Goal: Information Seeking & Learning: Learn about a topic

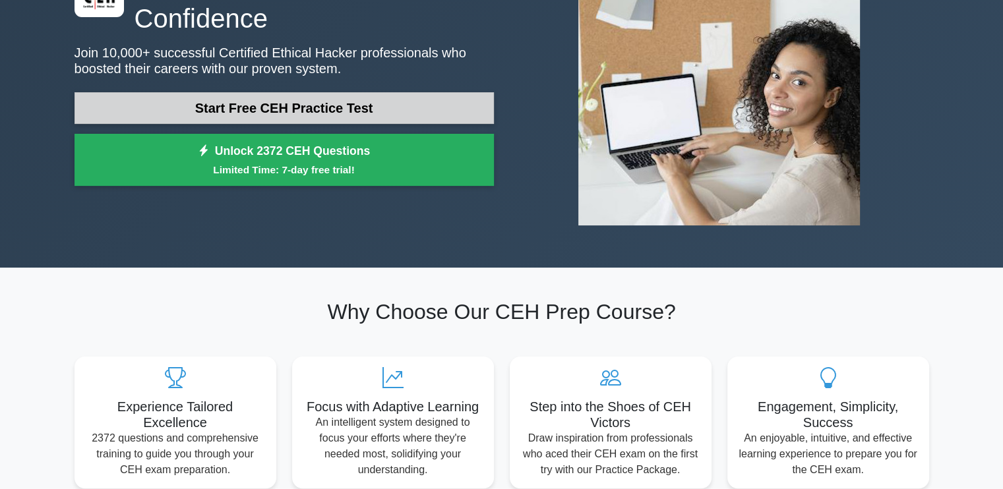
click at [379, 105] on link "Start Free CEH Practice Test" at bounding box center [285, 108] width 420 height 32
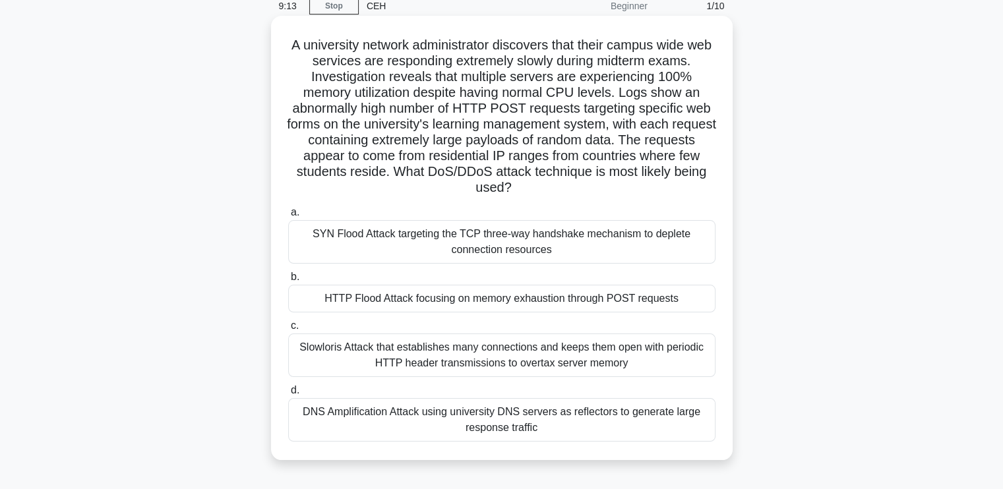
scroll to position [59, 0]
click at [589, 308] on div "HTTP Flood Attack focusing on memory exhaustion through POST requests" at bounding box center [501, 298] width 427 height 28
click at [288, 280] on input "b. HTTP Flood Attack focusing on memory exhaustion through POST requests" at bounding box center [288, 276] width 0 height 9
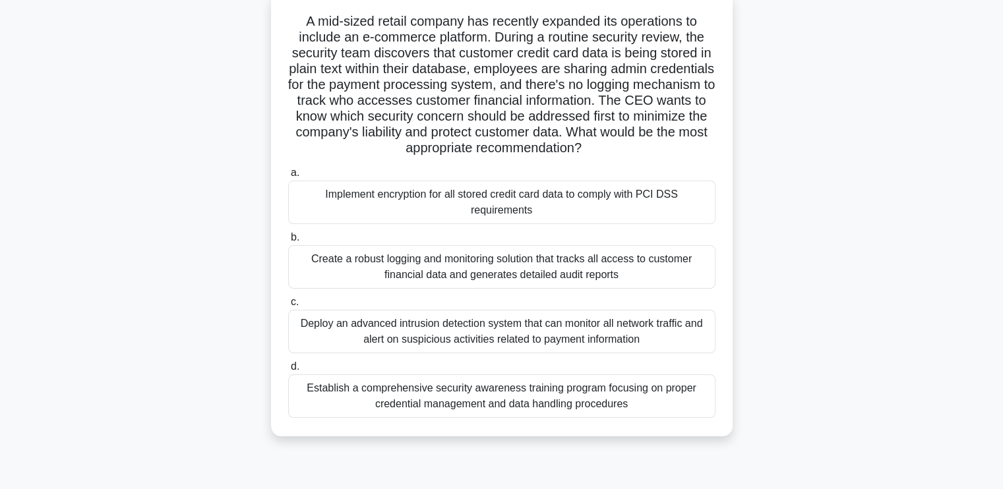
scroll to position [82, 0]
click at [491, 198] on div "Implement encryption for all stored credit card data to comply with PCI DSS req…" at bounding box center [501, 203] width 427 height 44
click at [288, 177] on input "a. Implement encryption for all stored credit card data to comply with PCI DSS …" at bounding box center [288, 173] width 0 height 9
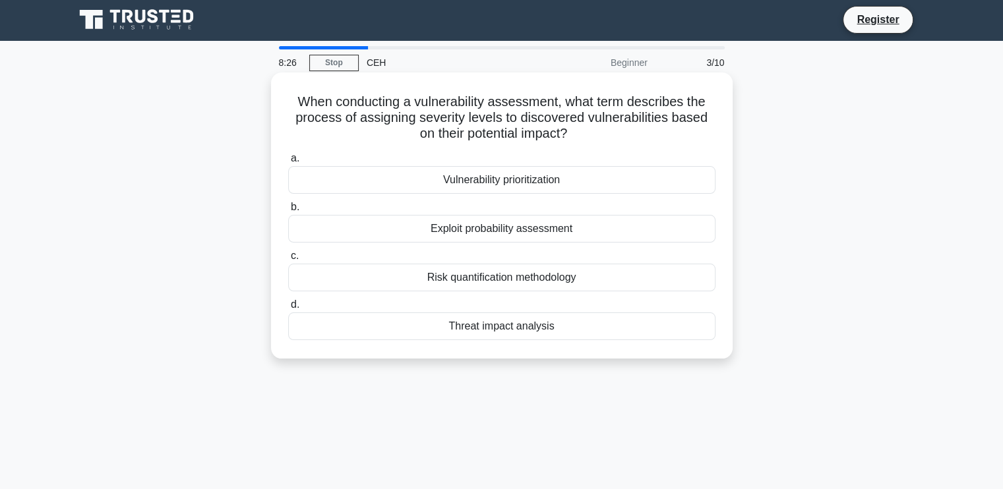
scroll to position [0, 0]
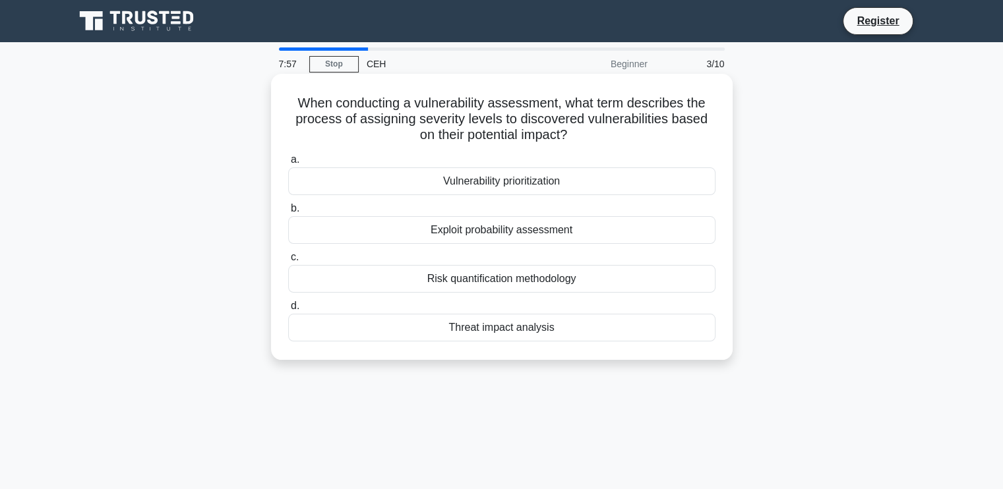
click at [501, 278] on div "Risk quantification methodology" at bounding box center [501, 279] width 427 height 28
click at [288, 262] on input "c. Risk quantification methodology" at bounding box center [288, 257] width 0 height 9
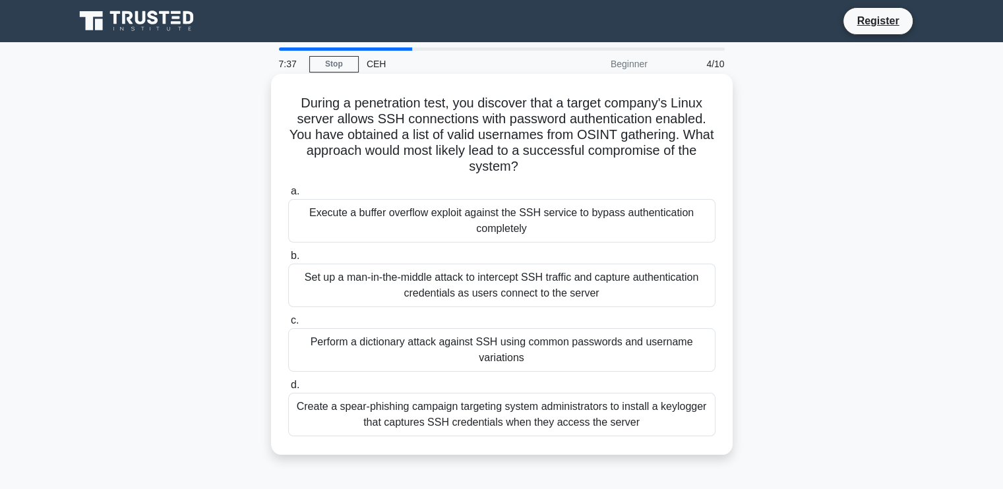
click at [493, 351] on div "Perform a dictionary attack against SSH using common passwords and username var…" at bounding box center [501, 350] width 427 height 44
click at [288, 325] on input "c. Perform a dictionary attack against SSH using common passwords and username …" at bounding box center [288, 321] width 0 height 9
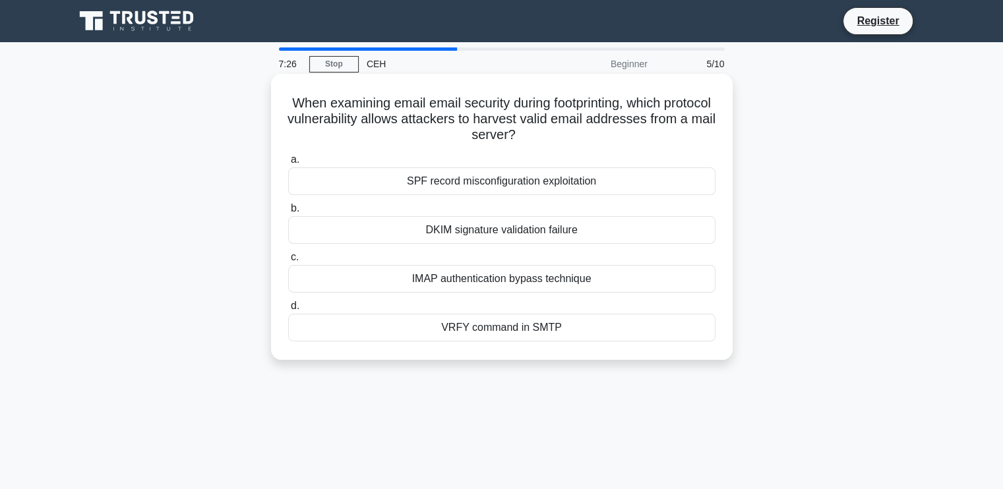
click at [500, 317] on div "VRFY command in SMTP" at bounding box center [501, 328] width 427 height 28
click at [288, 311] on input "d. VRFY command in SMTP" at bounding box center [288, 306] width 0 height 9
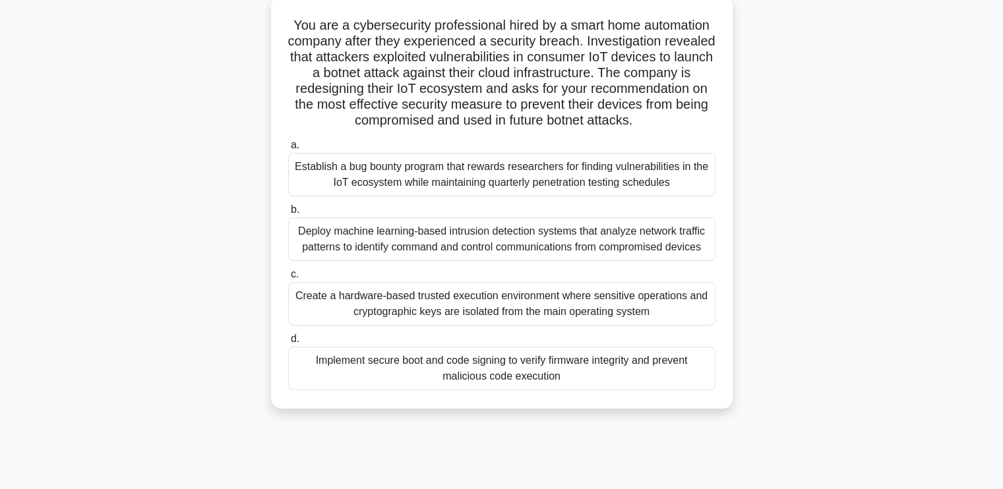
scroll to position [78, 0]
click at [504, 325] on div "Create a hardware-based trusted execution environment where sensitive operation…" at bounding box center [501, 304] width 427 height 44
click at [288, 278] on input "c. Create a hardware-based trusted execution environment where sensitive operat…" at bounding box center [288, 274] width 0 height 9
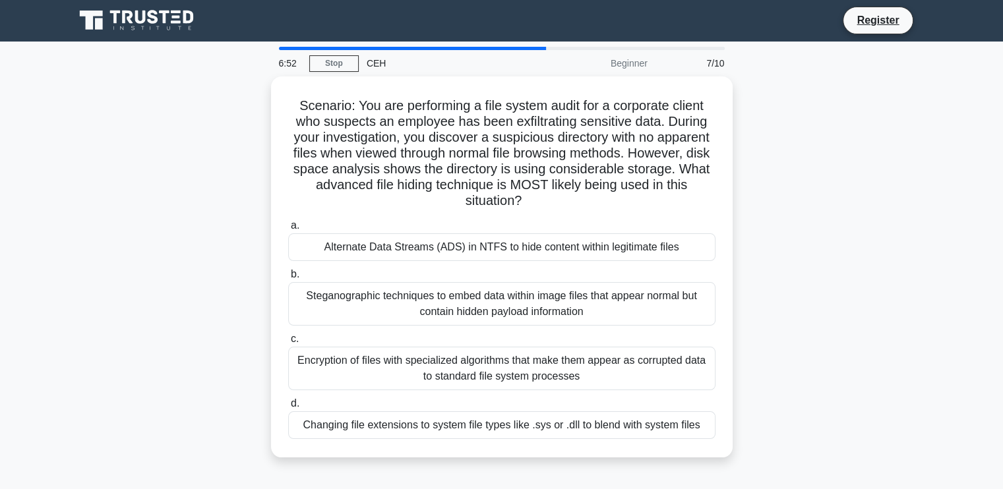
scroll to position [0, 0]
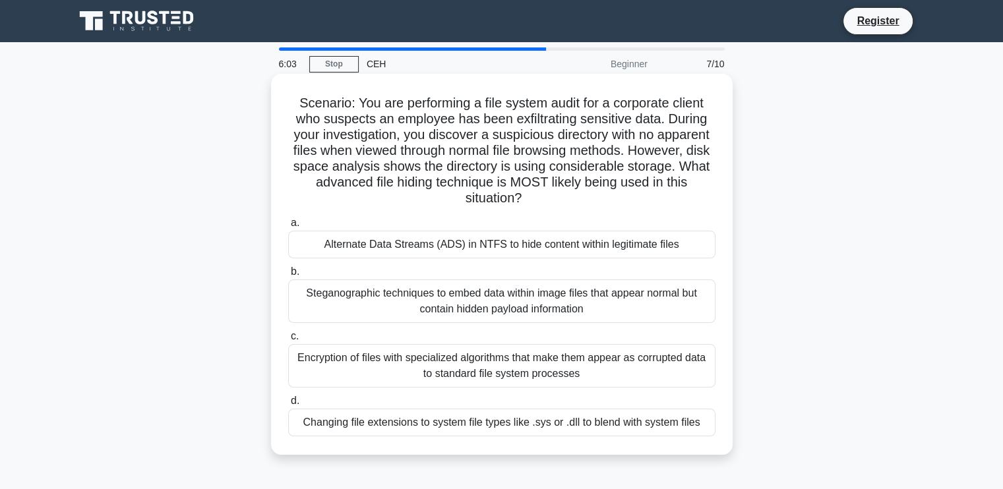
click at [534, 250] on div "Alternate Data Streams (ADS) in NTFS to hide content within legitimate files" at bounding box center [501, 245] width 427 height 28
click at [288, 228] on input "a. Alternate Data Streams (ADS) in NTFS to hide content within legitimate files" at bounding box center [288, 223] width 0 height 9
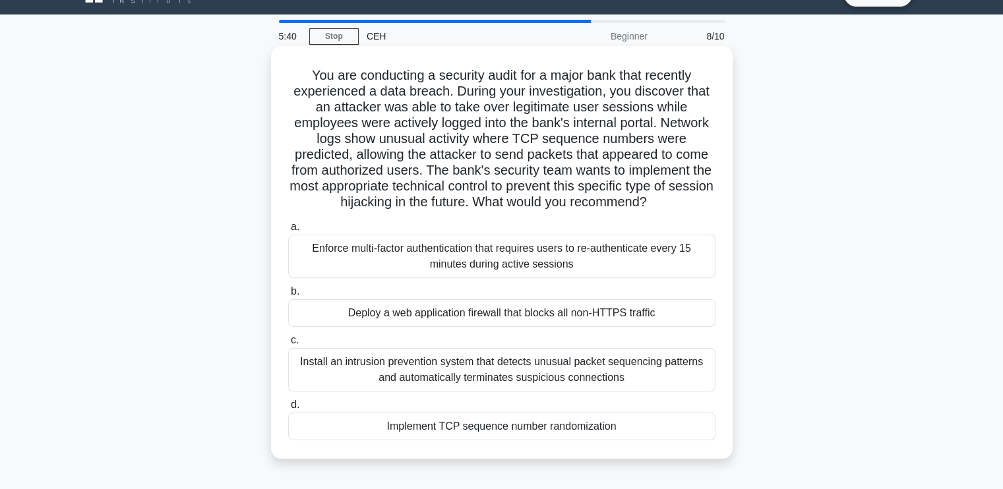
scroll to position [28, 0]
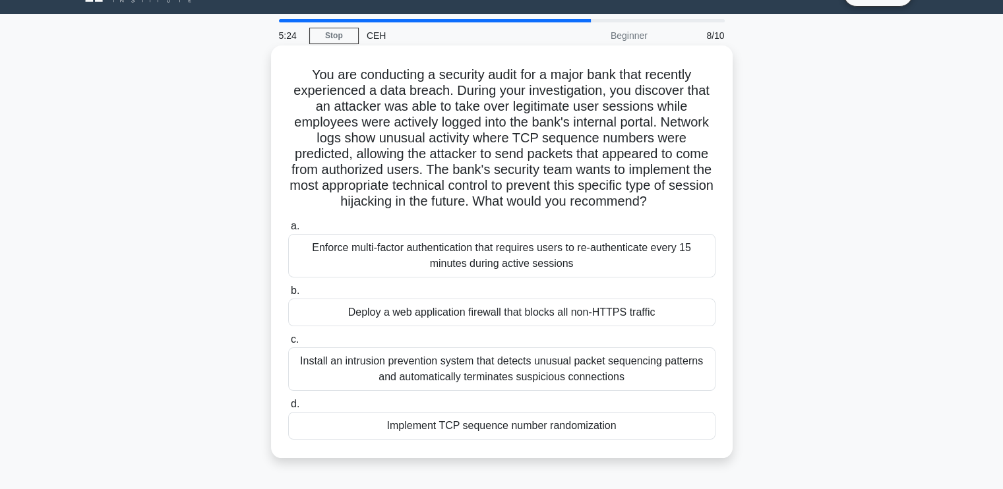
click at [524, 440] on div "Implement TCP sequence number randomization" at bounding box center [501, 426] width 427 height 28
click at [288, 409] on input "d. Implement TCP sequence number randomization" at bounding box center [288, 404] width 0 height 9
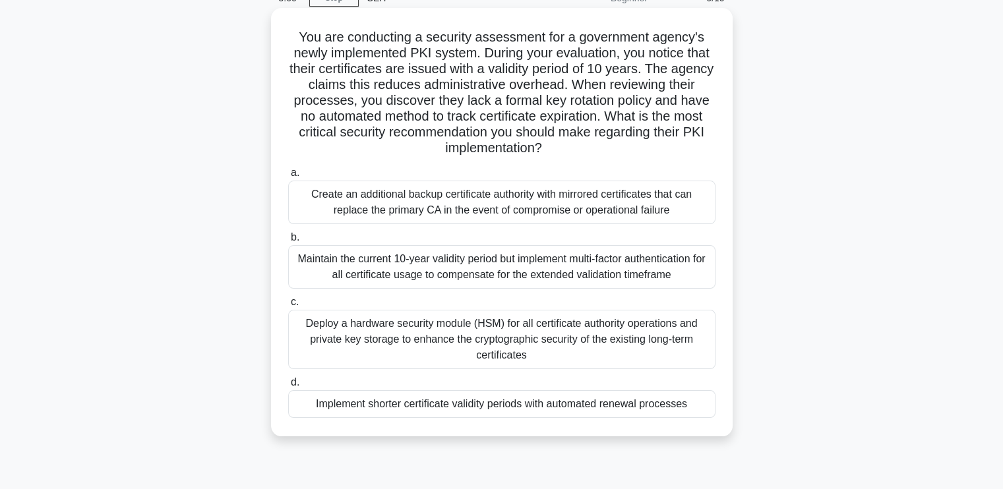
scroll to position [68, 0]
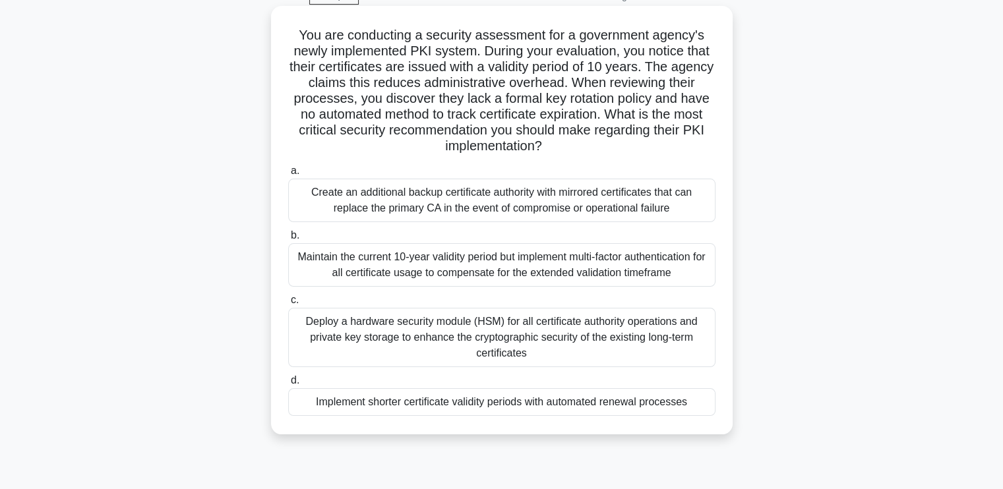
click at [500, 214] on div "Create an additional backup certificate authority with mirrored certificates th…" at bounding box center [501, 201] width 427 height 44
click at [288, 175] on input "a. Create an additional backup certificate authority with mirrored certificates…" at bounding box center [288, 171] width 0 height 9
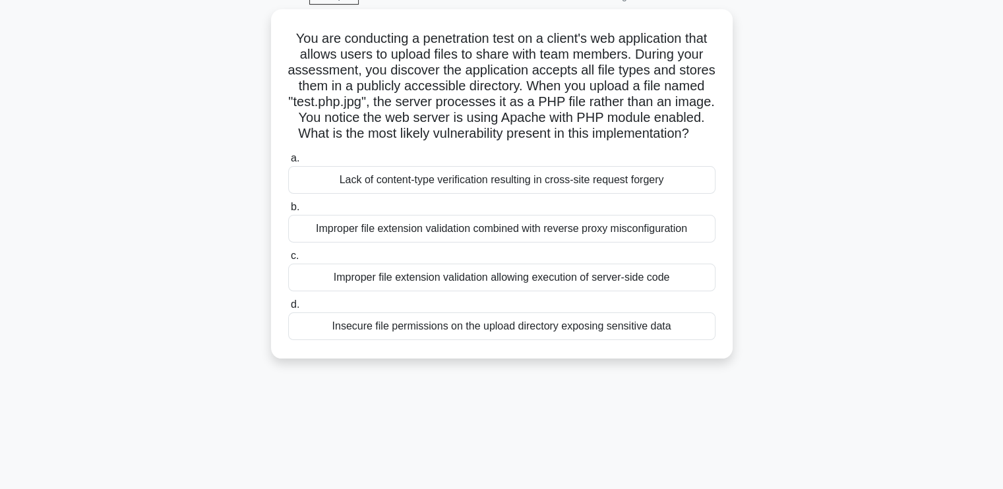
scroll to position [0, 0]
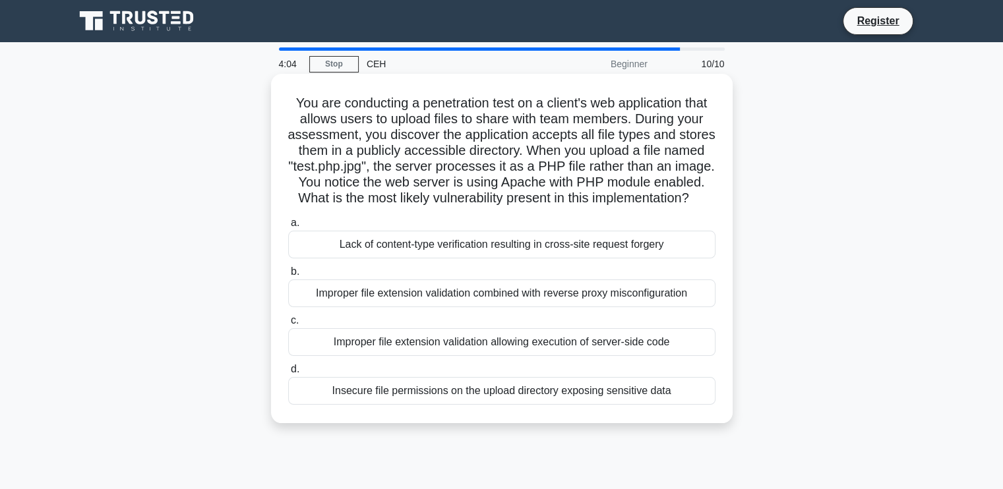
click at [502, 356] on div "Improper file extension validation allowing execution of server-side code" at bounding box center [501, 342] width 427 height 28
click at [288, 325] on input "c. Improper file extension validation allowing execution of server-side code" at bounding box center [288, 321] width 0 height 9
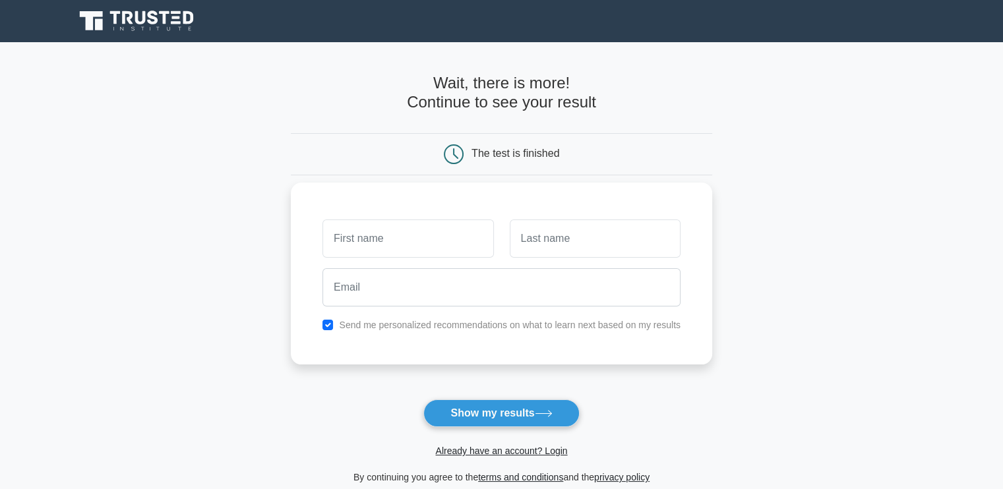
click at [394, 247] on input "text" at bounding box center [408, 239] width 171 height 38
type input "PAVAN"
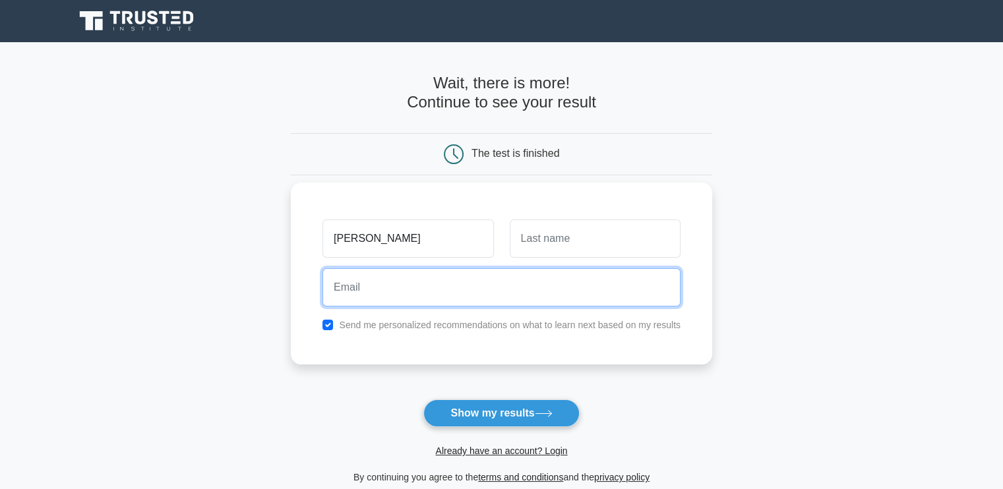
click at [440, 287] on input "email" at bounding box center [502, 287] width 358 height 38
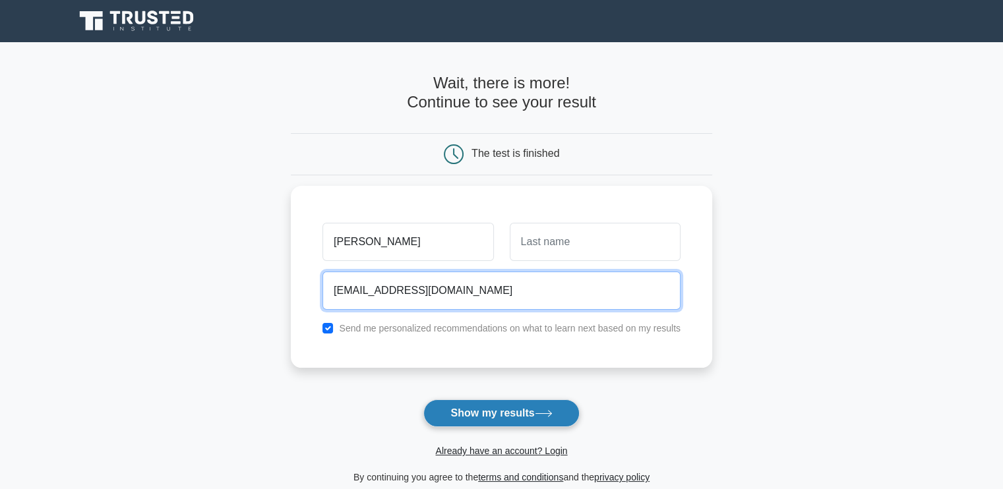
type input "pavanprime57@gmail.com"
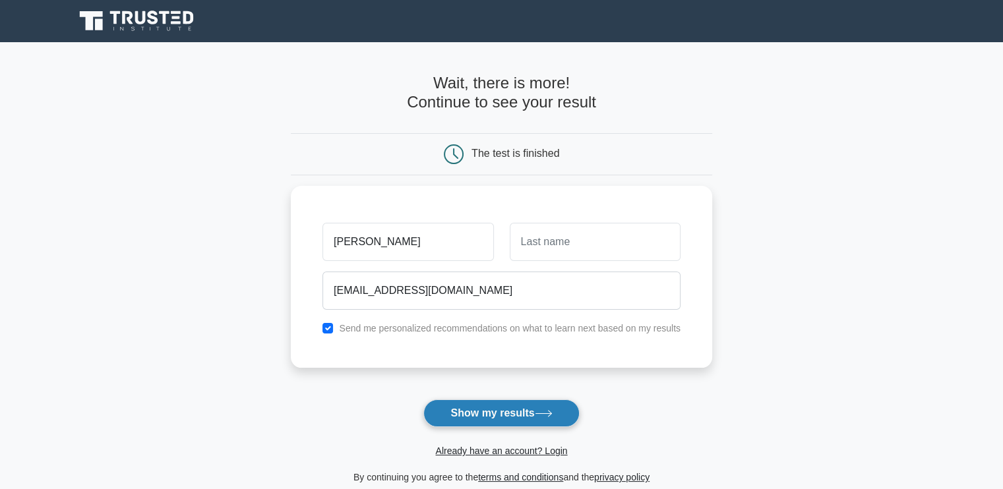
click at [513, 416] on button "Show my results" at bounding box center [501, 414] width 156 height 28
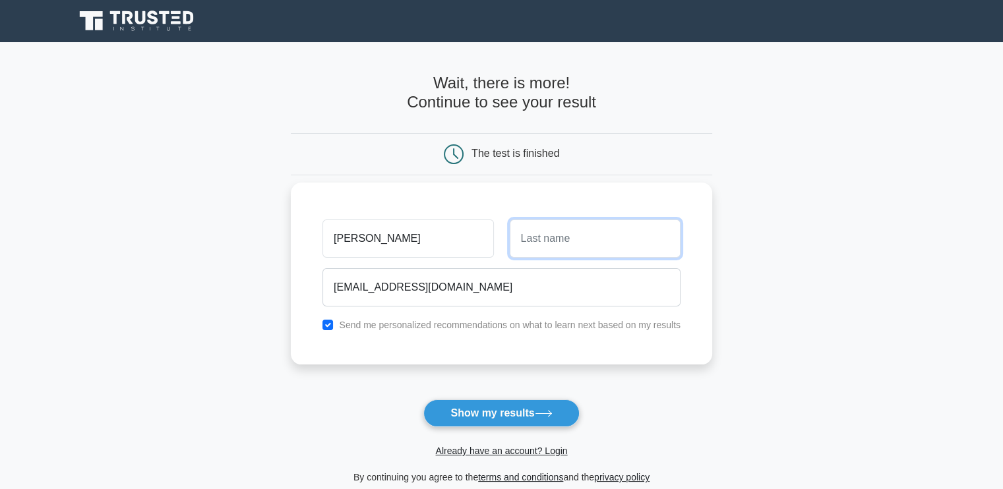
click at [547, 252] on input "text" at bounding box center [595, 239] width 171 height 38
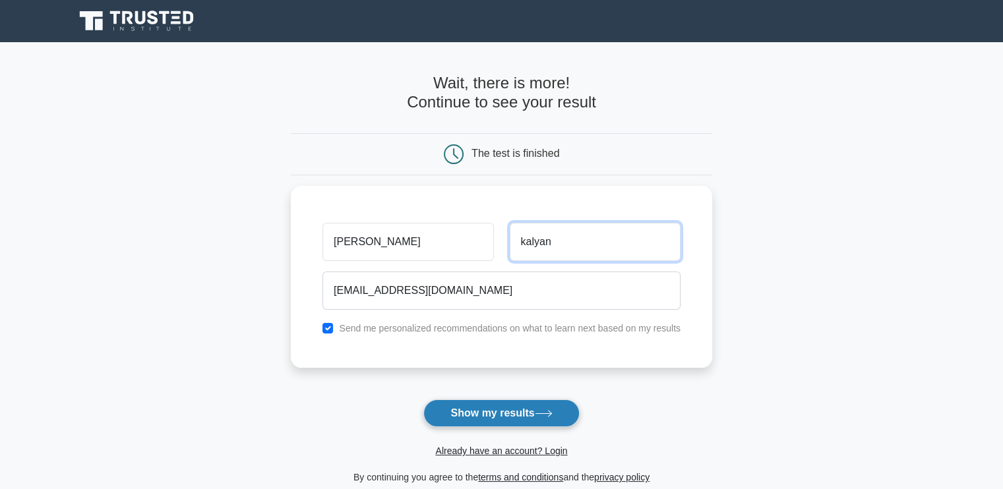
type input "kalyan"
click at [498, 418] on button "Show my results" at bounding box center [501, 414] width 156 height 28
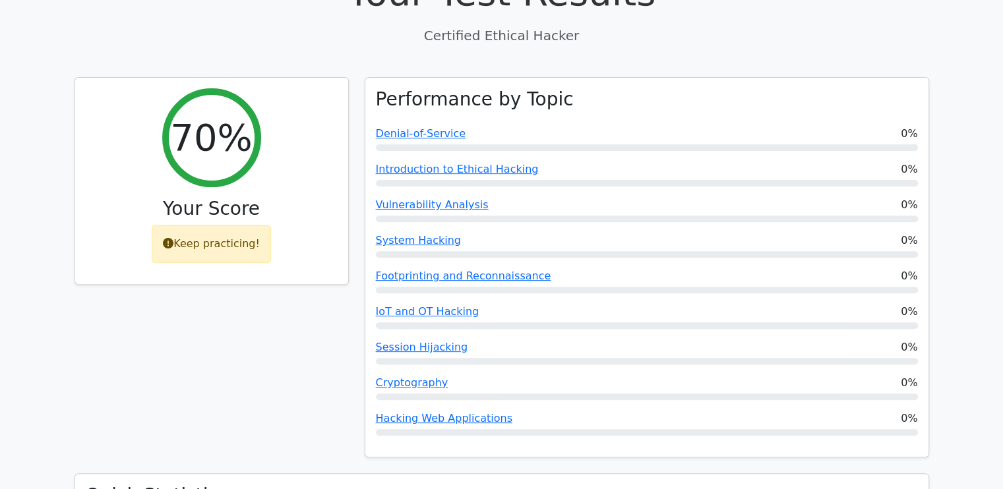
scroll to position [426, 0]
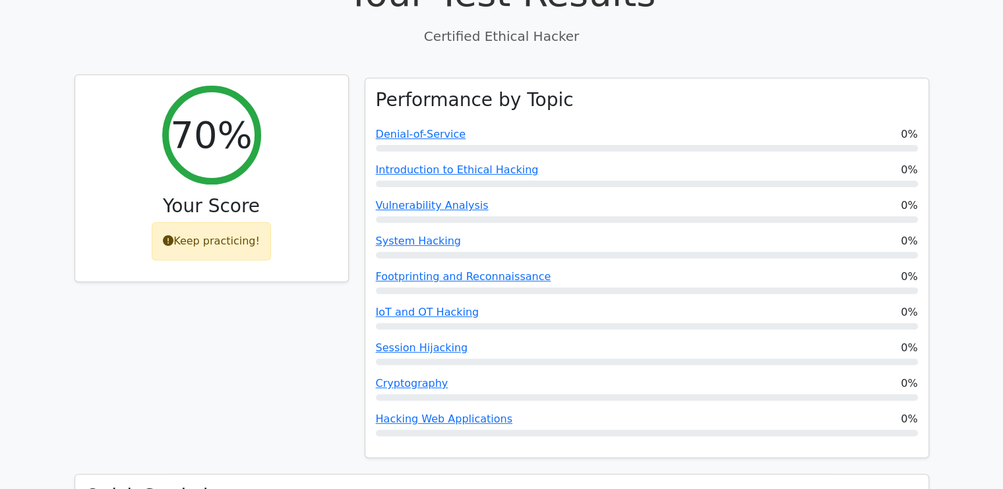
click at [259, 195] on h3 "Your Score" at bounding box center [212, 206] width 252 height 22
drag, startPoint x: 255, startPoint y: 173, endPoint x: 135, endPoint y: 165, distance: 120.4
click at [135, 195] on h3 "Your Score" at bounding box center [212, 206] width 252 height 22
click at [263, 195] on h3 "Your Score" at bounding box center [212, 206] width 252 height 22
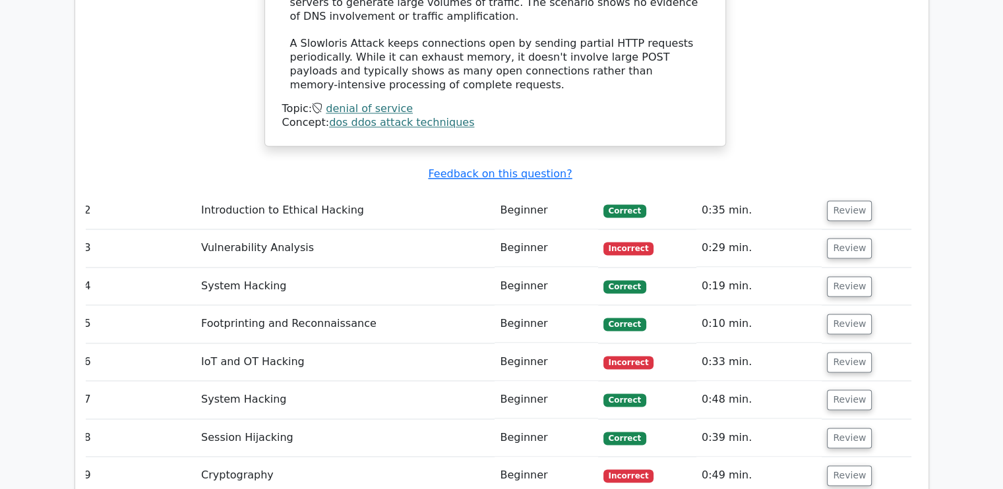
scroll to position [1976, 0]
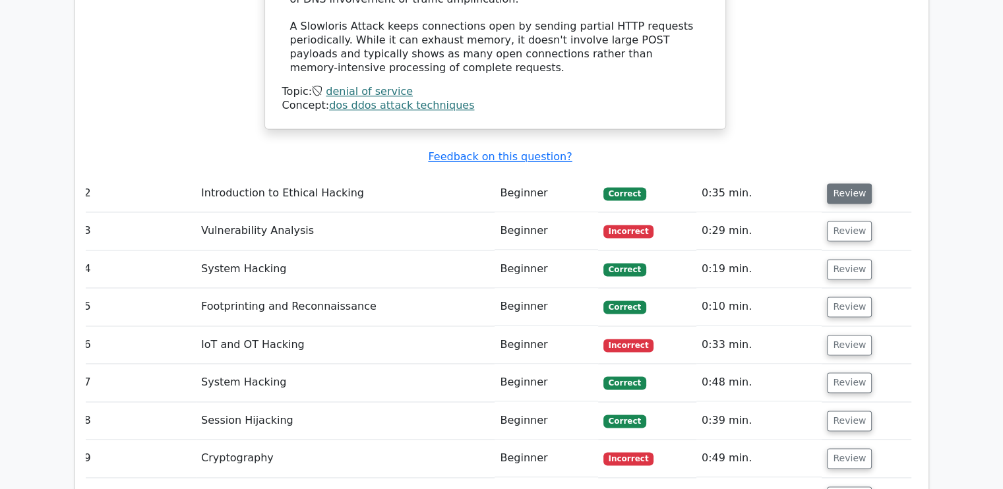
click at [844, 183] on button "Review" at bounding box center [849, 193] width 45 height 20
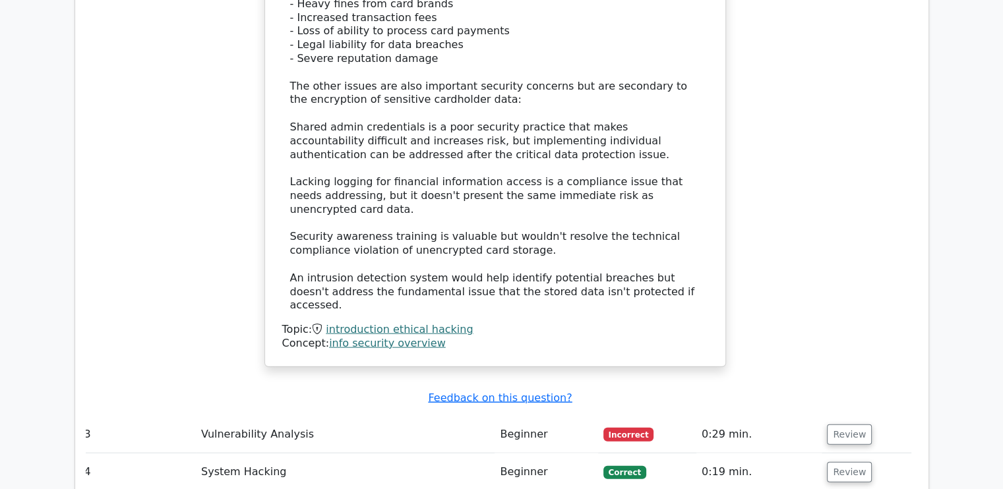
scroll to position [2835, 0]
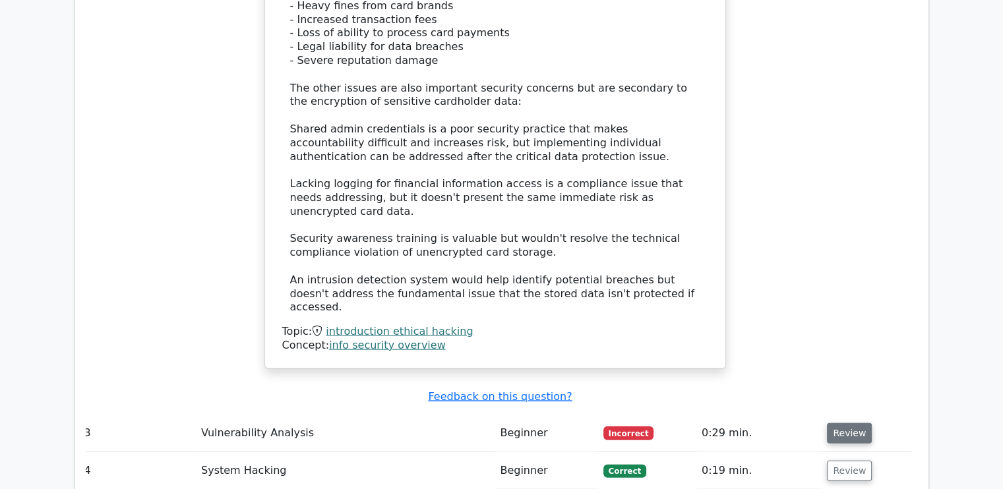
click at [839, 423] on button "Review" at bounding box center [849, 433] width 45 height 20
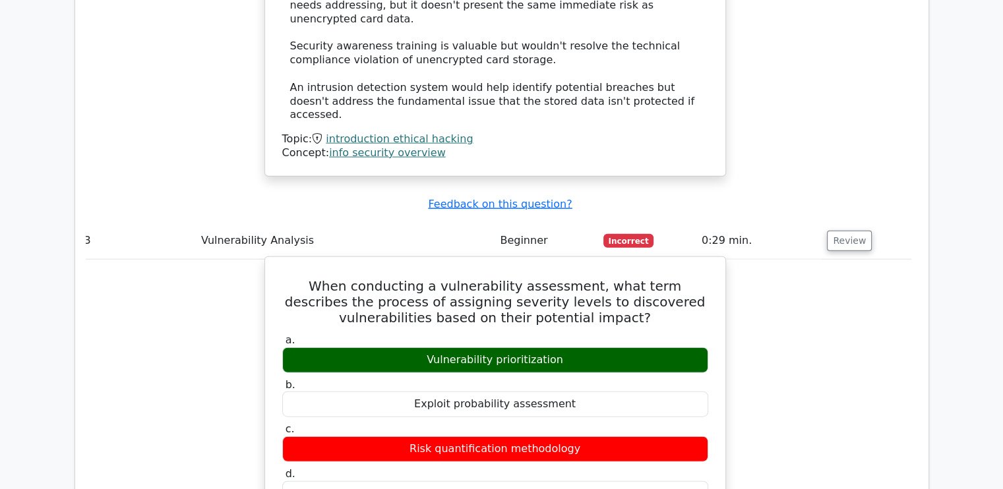
scroll to position [3029, 0]
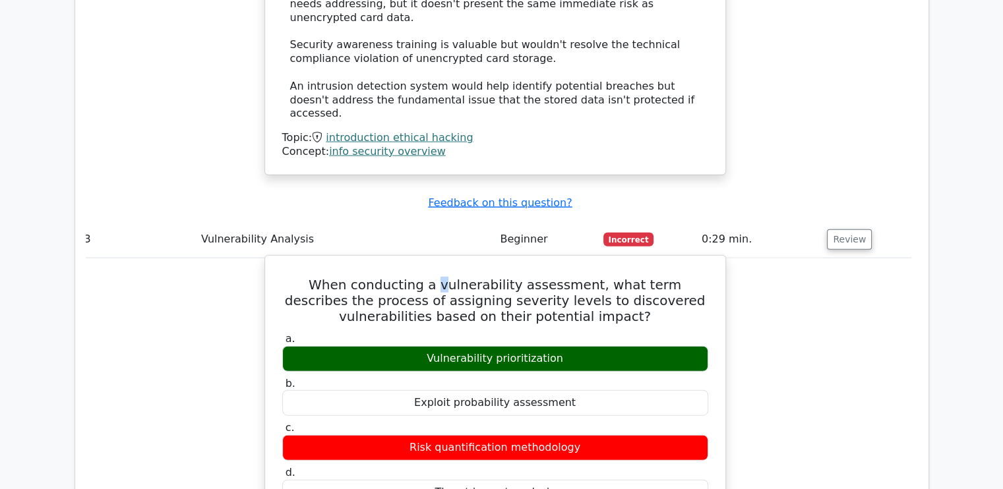
drag, startPoint x: 413, startPoint y: 135, endPoint x: 406, endPoint y: 135, distance: 7.3
click at [406, 277] on h5 "When conducting a vulnerability assessment, what term describes the process of …" at bounding box center [495, 300] width 429 height 47
click at [501, 277] on h5 "When conducting a vulnerability assessment, what term describes the process of …" at bounding box center [495, 300] width 429 height 47
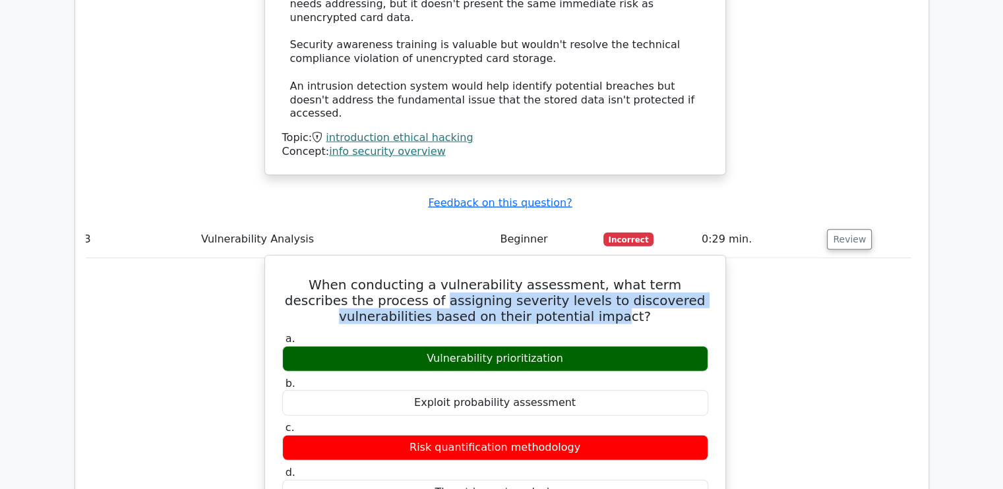
drag, startPoint x: 351, startPoint y: 152, endPoint x: 559, endPoint y: 168, distance: 208.4
click at [559, 277] on h5 "When conducting a vulnerability assessment, what term describes the process of …" at bounding box center [495, 300] width 429 height 47
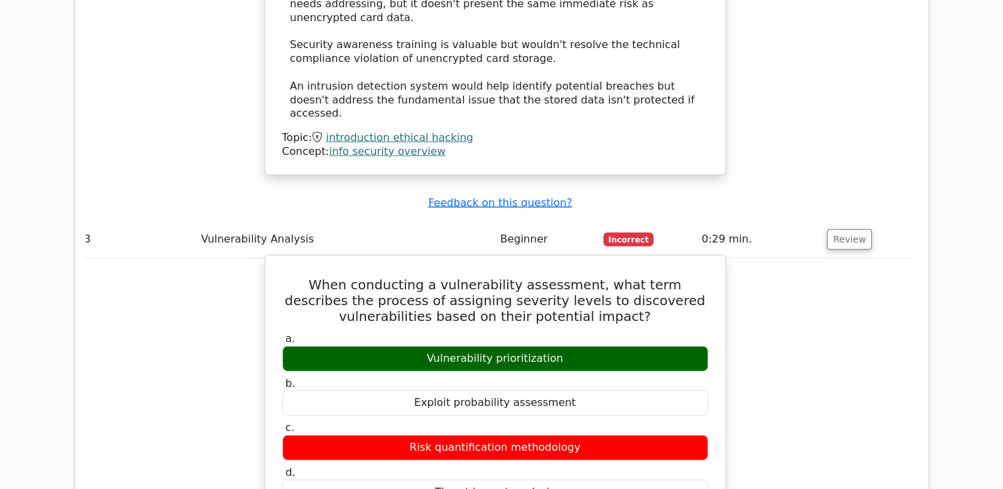
click at [586, 277] on h5 "When conducting a vulnerability assessment, what term describes the process of …" at bounding box center [495, 300] width 429 height 47
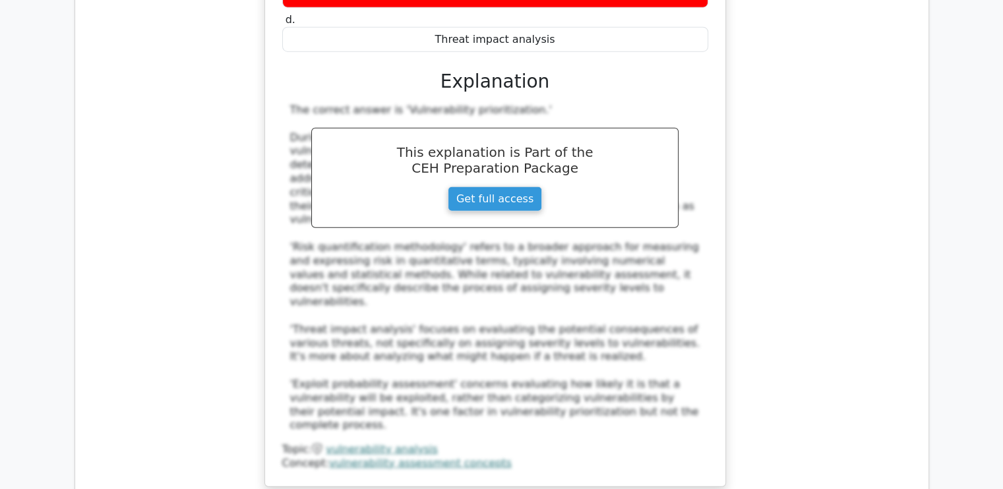
scroll to position [3688, 0]
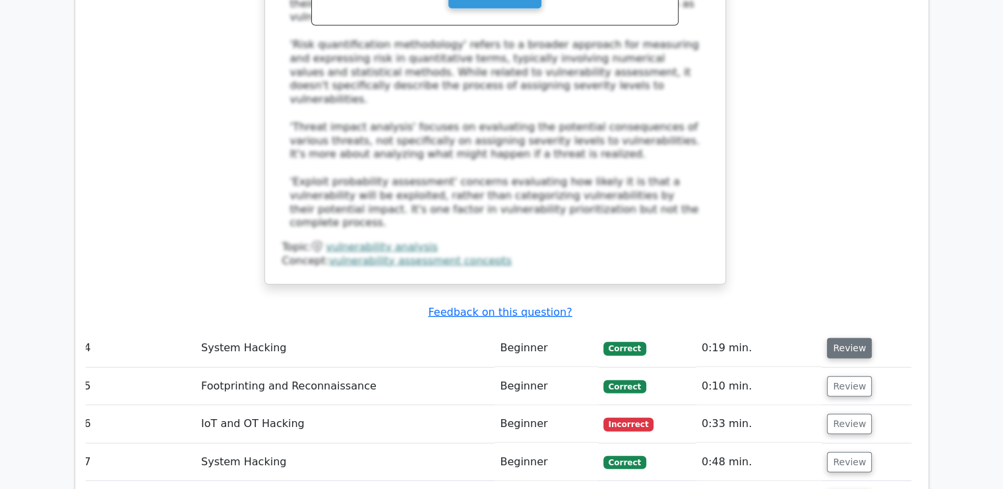
click at [837, 338] on button "Review" at bounding box center [849, 348] width 45 height 20
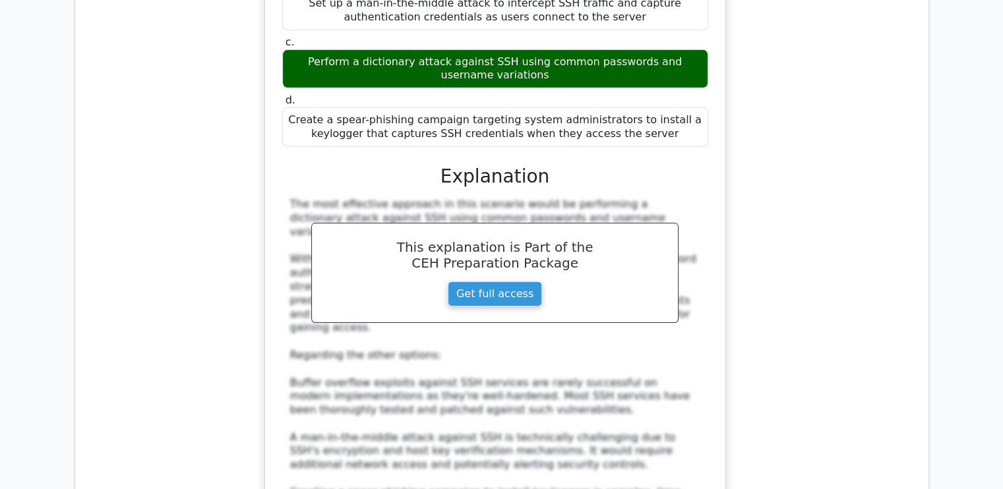
scroll to position [4328, 0]
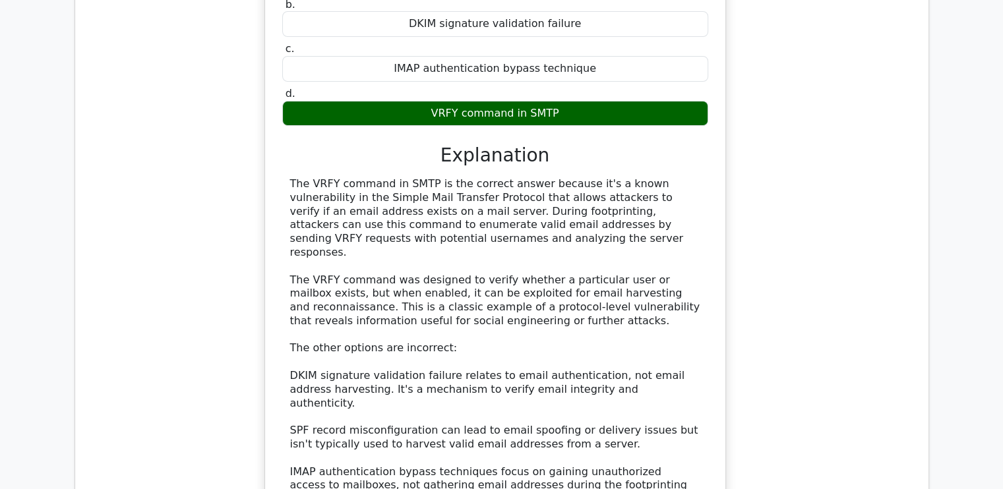
scroll to position [5061, 0]
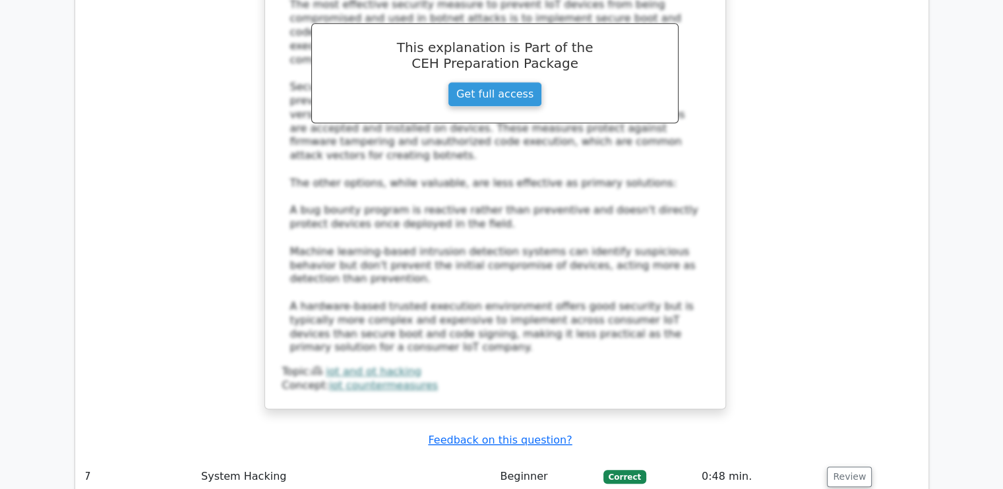
scroll to position [6170, 0]
click at [844, 465] on button "Review" at bounding box center [849, 475] width 45 height 20
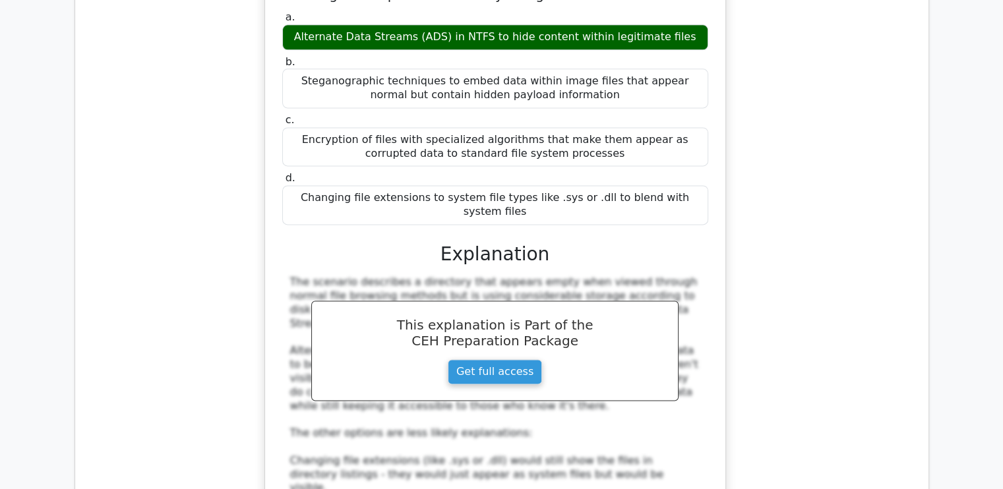
scroll to position [6795, 0]
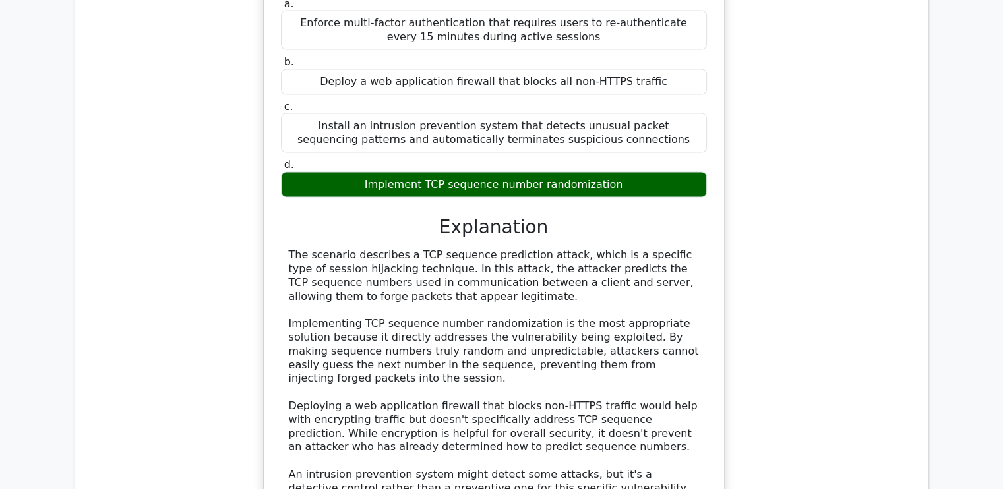
scroll to position [7725, 0]
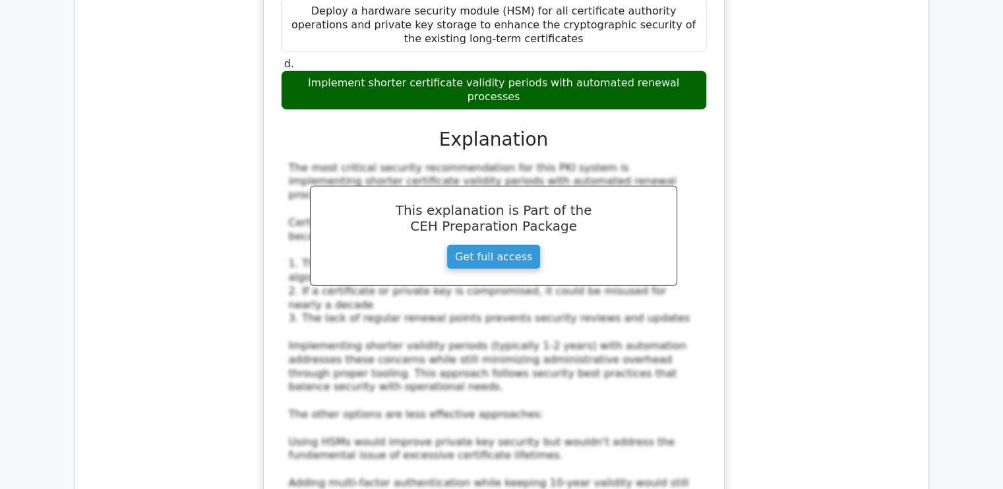
scroll to position [8770, 0]
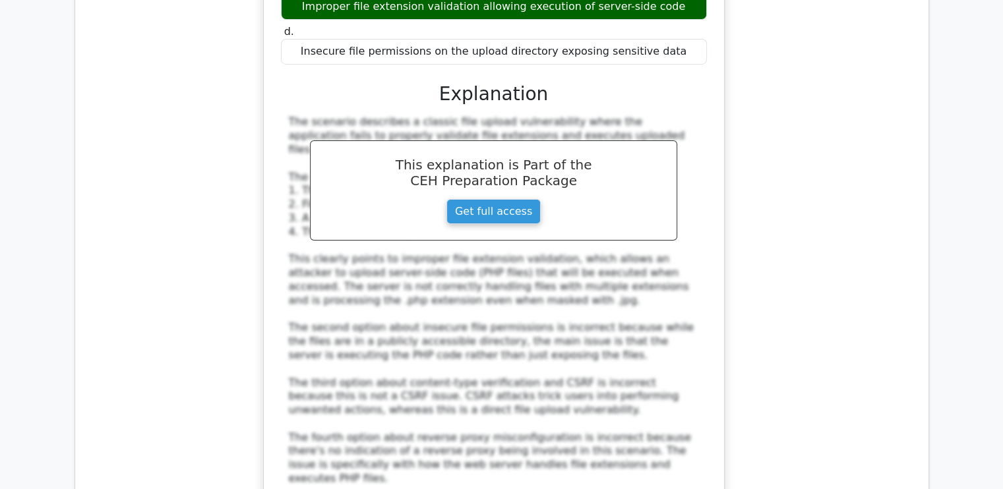
scroll to position [9767, 0]
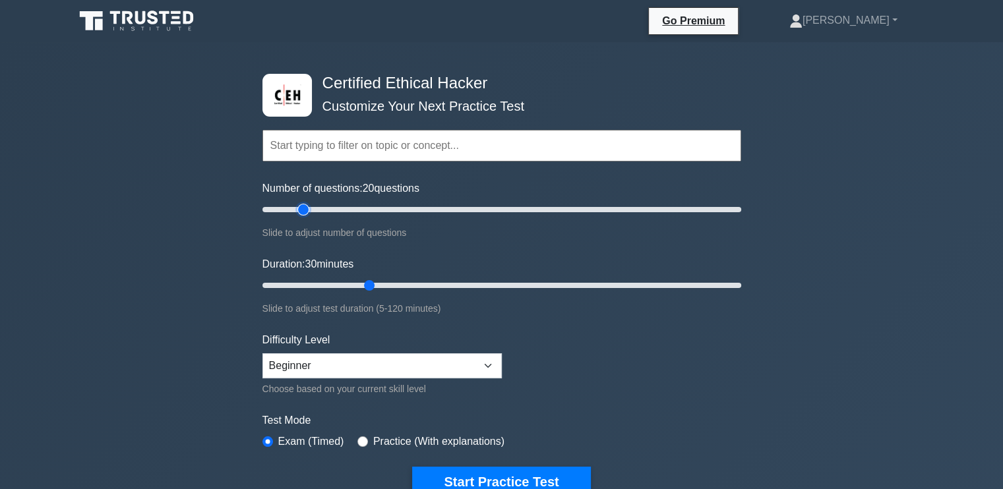
type input "25"
drag, startPoint x: 314, startPoint y: 210, endPoint x: 311, endPoint y: 226, distance: 16.2
click at [311, 218] on input "Number of questions: 25 questions" at bounding box center [502, 210] width 479 height 16
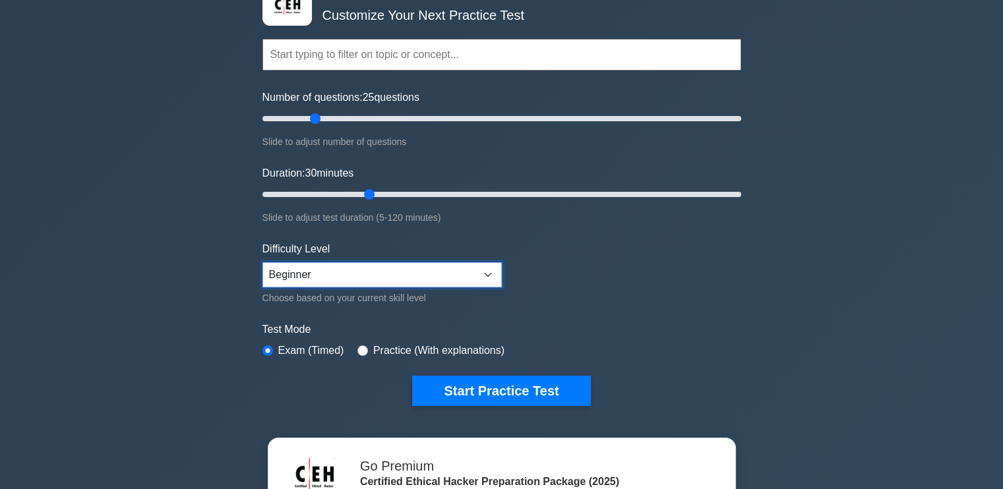
click at [470, 266] on select "Beginner Intermediate Expert" at bounding box center [382, 275] width 239 height 25
select select "expert"
click at [263, 263] on select "Beginner Intermediate Expert" at bounding box center [382, 275] width 239 height 25
click at [428, 264] on select "Beginner Intermediate Expert" at bounding box center [382, 275] width 239 height 25
click at [263, 263] on select "Beginner Intermediate Expert" at bounding box center [382, 275] width 239 height 25
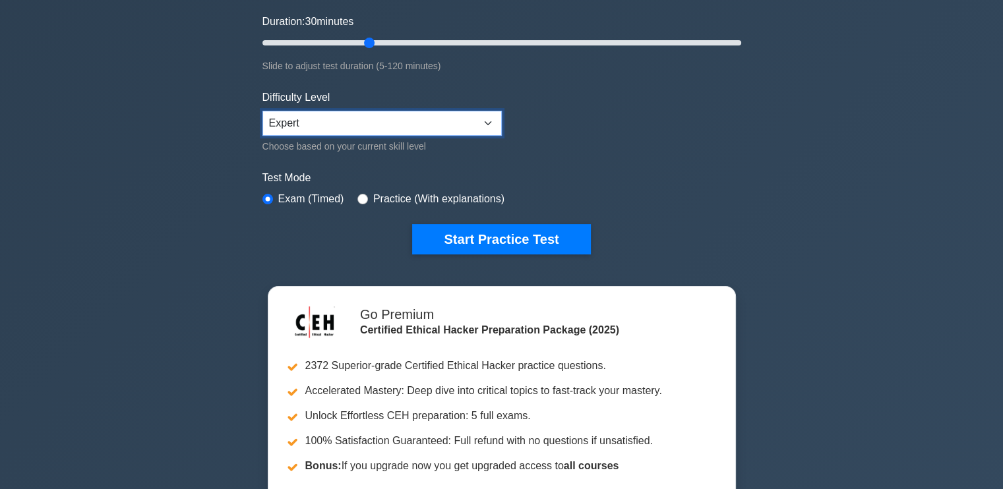
scroll to position [0, 0]
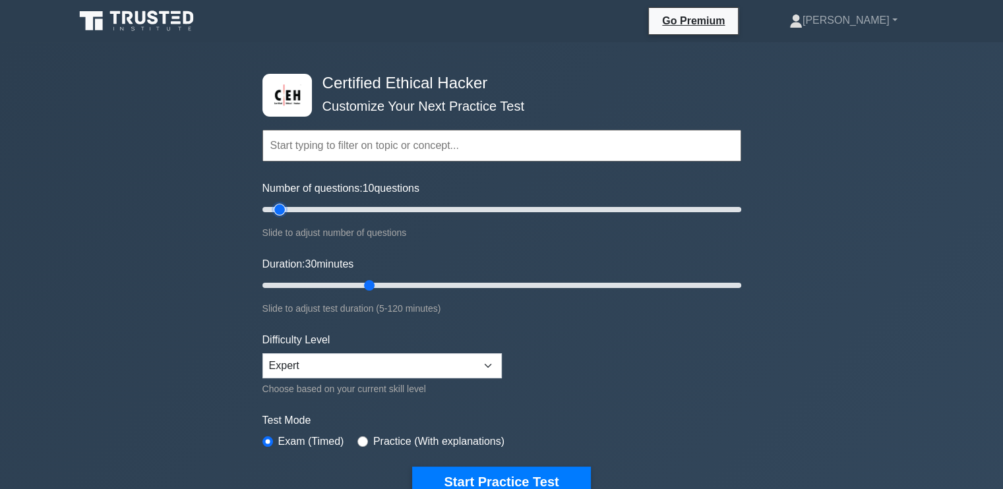
drag, startPoint x: 313, startPoint y: 207, endPoint x: 284, endPoint y: 211, distance: 29.3
type input "10"
click at [284, 211] on input "Number of questions: 10 questions" at bounding box center [502, 210] width 479 height 16
click at [520, 467] on button "Start Practice Test" at bounding box center [501, 482] width 178 height 30
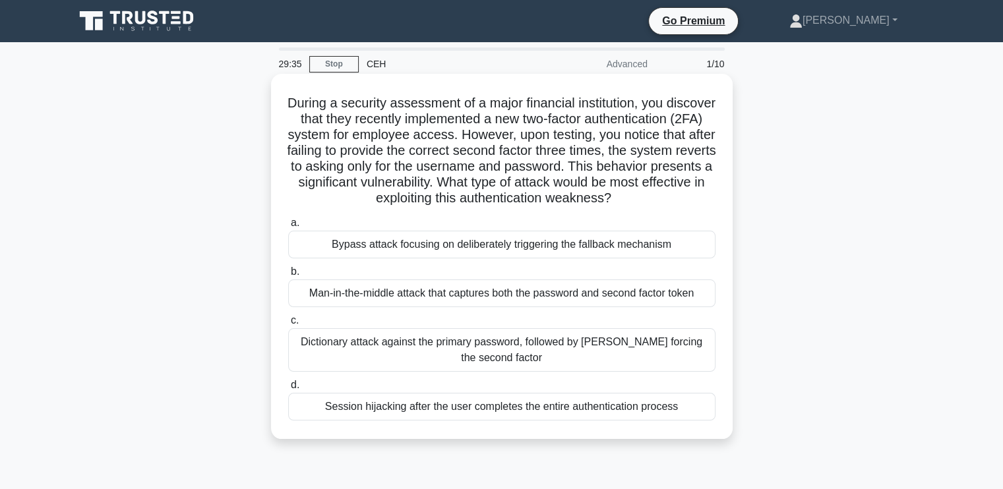
click at [555, 259] on div "Bypass attack focusing on deliberately triggering the fallback mechanism" at bounding box center [501, 245] width 427 height 28
click at [288, 228] on input "a. Bypass attack focusing on deliberately triggering the fallback mechanism" at bounding box center [288, 223] width 0 height 9
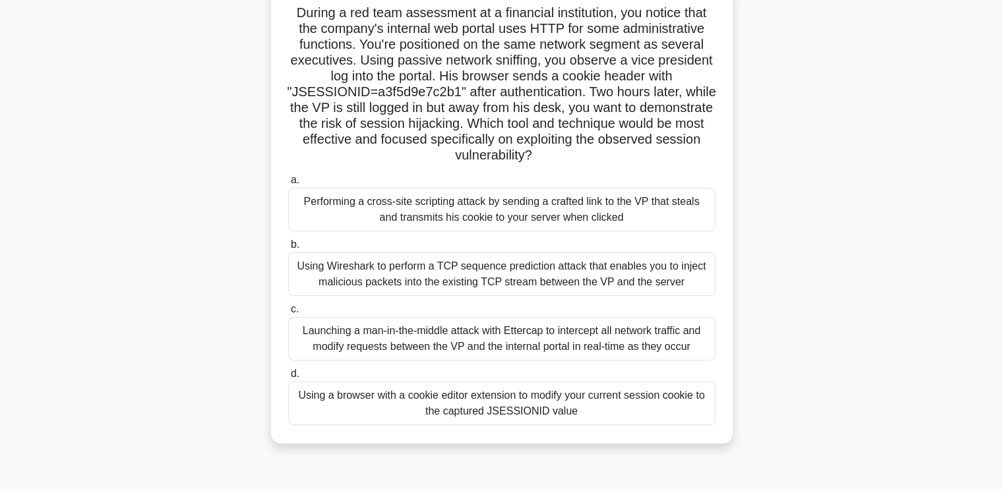
scroll to position [97, 0]
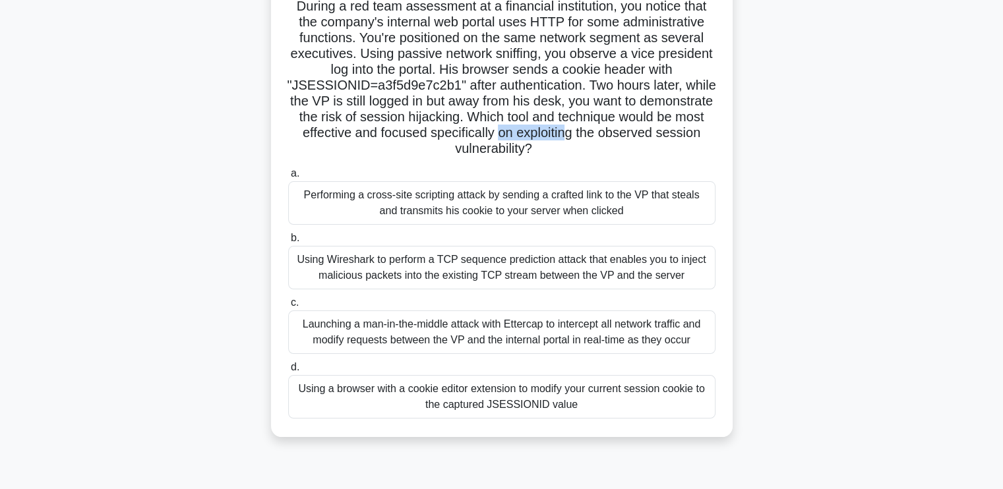
drag, startPoint x: 600, startPoint y: 131, endPoint x: 670, endPoint y: 137, distance: 70.8
click at [670, 137] on h5 "During a red team assessment at a financial institution, you notice that the co…" at bounding box center [502, 78] width 430 height 160
click at [569, 124] on h5 "During a red team assessment at a financial institution, you notice that the co…" at bounding box center [502, 78] width 430 height 160
click at [552, 403] on div "Using a browser with a cookie editor extension to modify your current session c…" at bounding box center [501, 397] width 427 height 44
click at [288, 372] on input "d. Using a browser with a cookie editor extension to modify your current sessio…" at bounding box center [288, 367] width 0 height 9
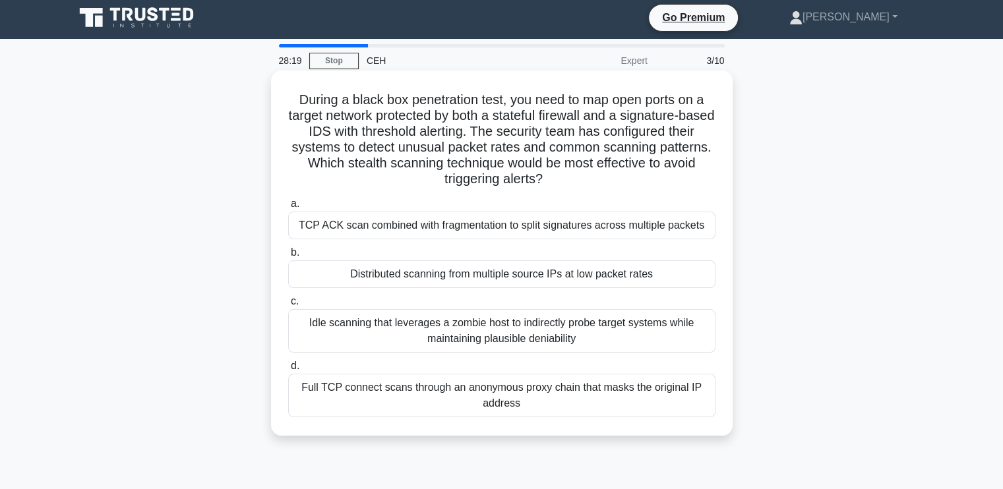
scroll to position [0, 0]
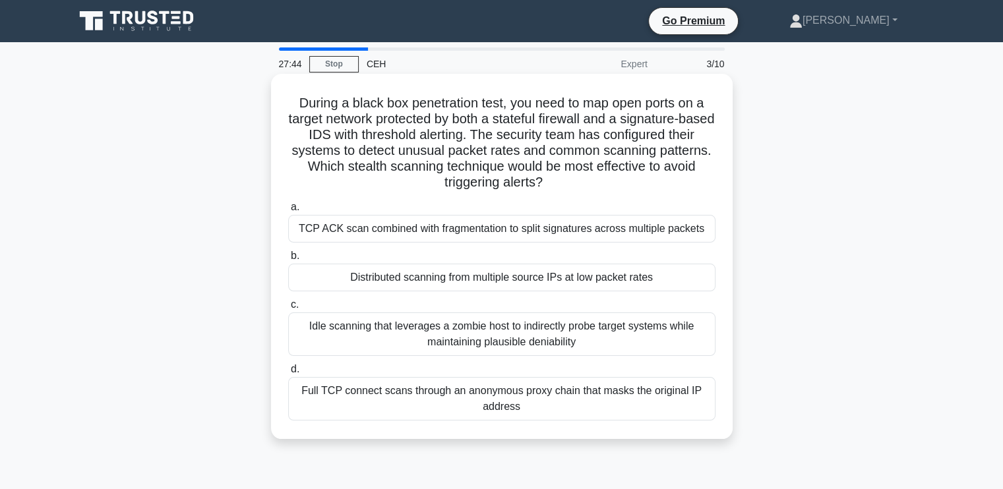
click at [544, 278] on div "Distributed scanning from multiple source IPs at low packet rates" at bounding box center [501, 278] width 427 height 28
click at [288, 261] on input "b. Distributed scanning from multiple source IPs at low packet rates" at bounding box center [288, 256] width 0 height 9
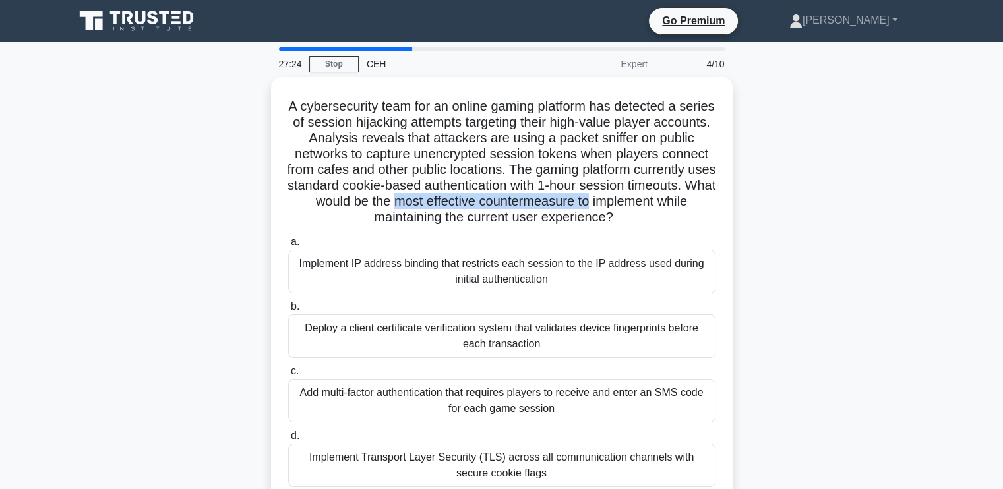
drag, startPoint x: 517, startPoint y: 205, endPoint x: 792, endPoint y: 202, distance: 274.4
click at [792, 202] on div "A cybersecurity team for an online gaming platform has detected a series of ses…" at bounding box center [502, 299] width 871 height 445
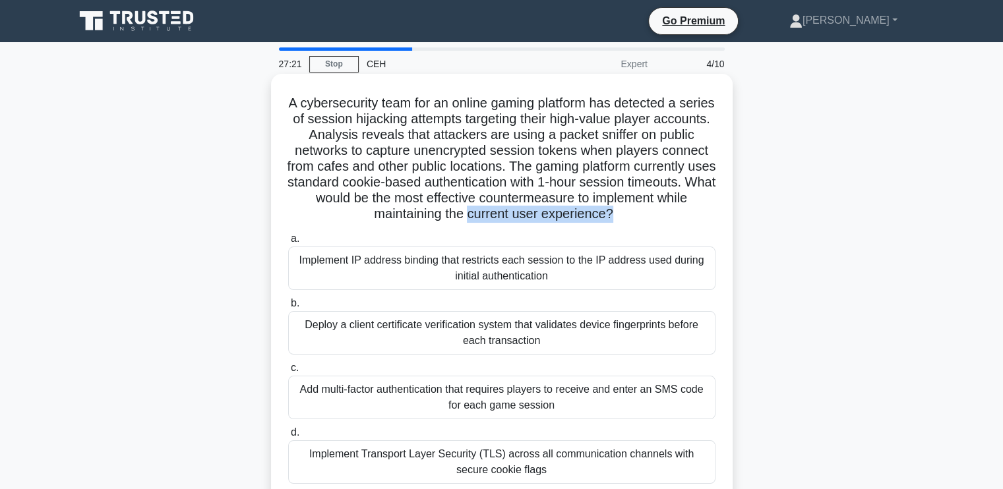
drag, startPoint x: 520, startPoint y: 216, endPoint x: 665, endPoint y: 220, distance: 144.5
click at [665, 220] on h5 "A cybersecurity team for an online gaming platform has detected a series of ses…" at bounding box center [502, 159] width 430 height 128
click at [667, 219] on h5 "A cybersecurity team for an online gaming platform has detected a series of ses…" at bounding box center [502, 159] width 430 height 128
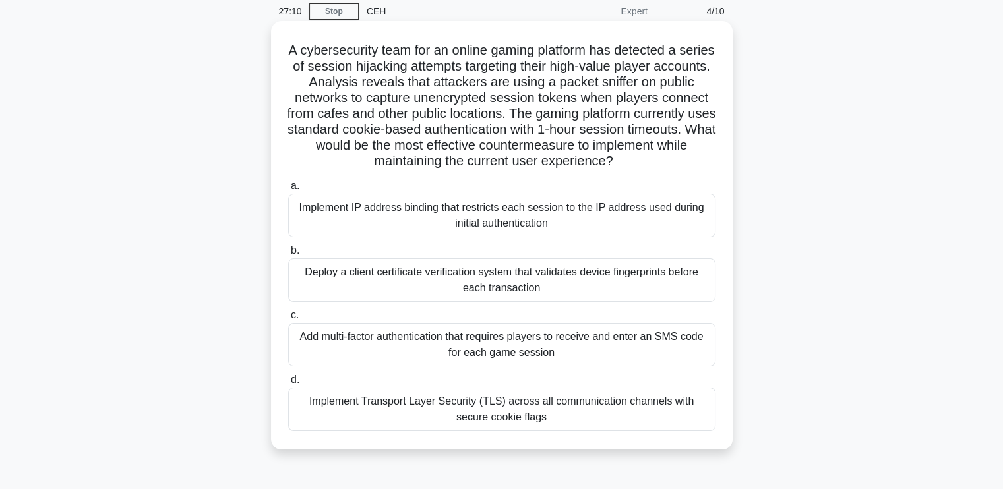
scroll to position [54, 0]
click at [575, 400] on div "Implement Transport Layer Security (TLS) across all communication channels with…" at bounding box center [501, 409] width 427 height 44
click at [288, 383] on input "d. Implement Transport Layer Security (TLS) across all communication channels w…" at bounding box center [288, 379] width 0 height 9
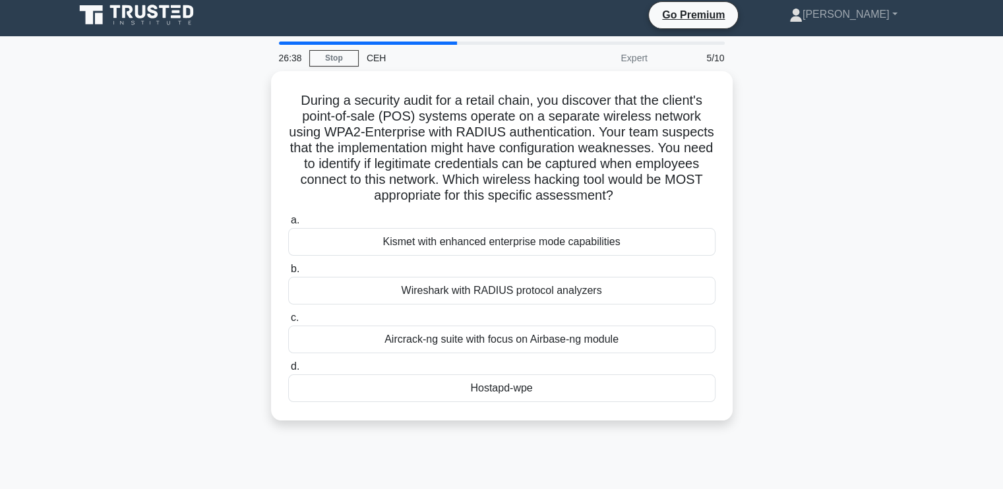
scroll to position [0, 0]
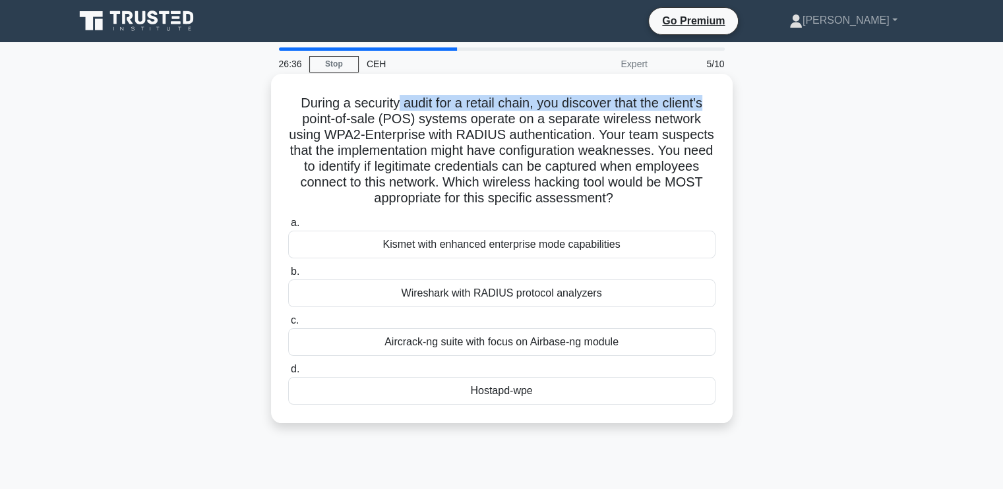
drag, startPoint x: 392, startPoint y: 105, endPoint x: 709, endPoint y: 110, distance: 317.3
click at [709, 110] on h5 "During a security audit for a retail chain, you discover that the client's poin…" at bounding box center [502, 151] width 430 height 112
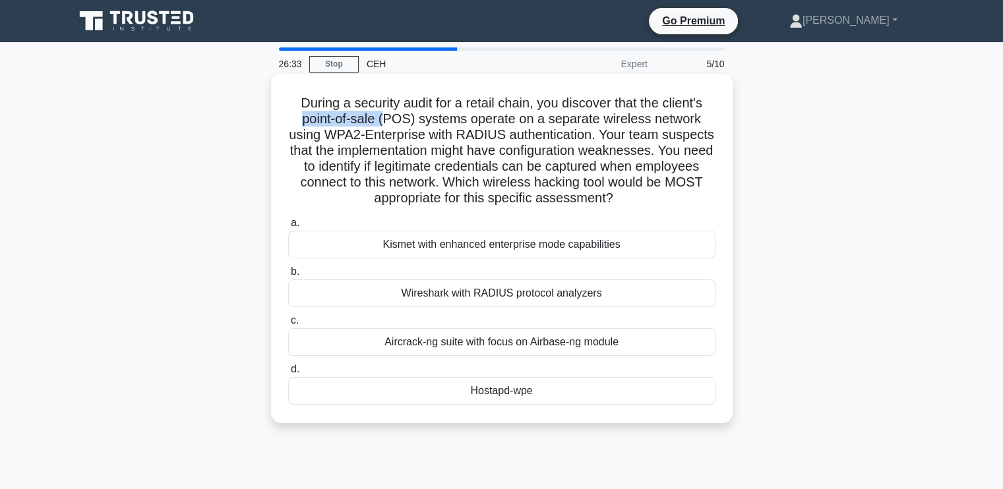
drag, startPoint x: 298, startPoint y: 117, endPoint x: 387, endPoint y: 123, distance: 88.5
click at [387, 123] on h5 "During a security audit for a retail chain, you discover that the client's poin…" at bounding box center [502, 151] width 430 height 112
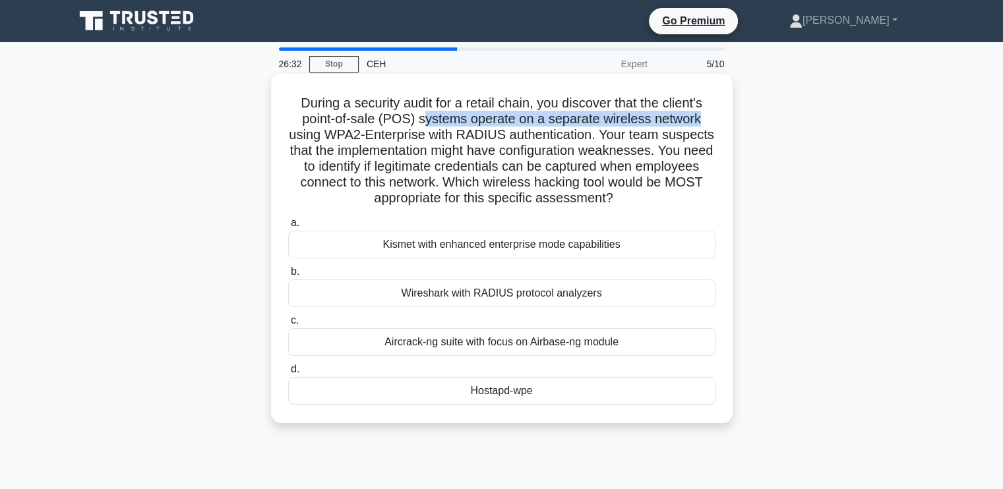
drag, startPoint x: 425, startPoint y: 122, endPoint x: 702, endPoint y: 120, distance: 277.0
click at [702, 120] on h5 "During a security audit for a retail chain, you discover that the client's poin…" at bounding box center [502, 151] width 430 height 112
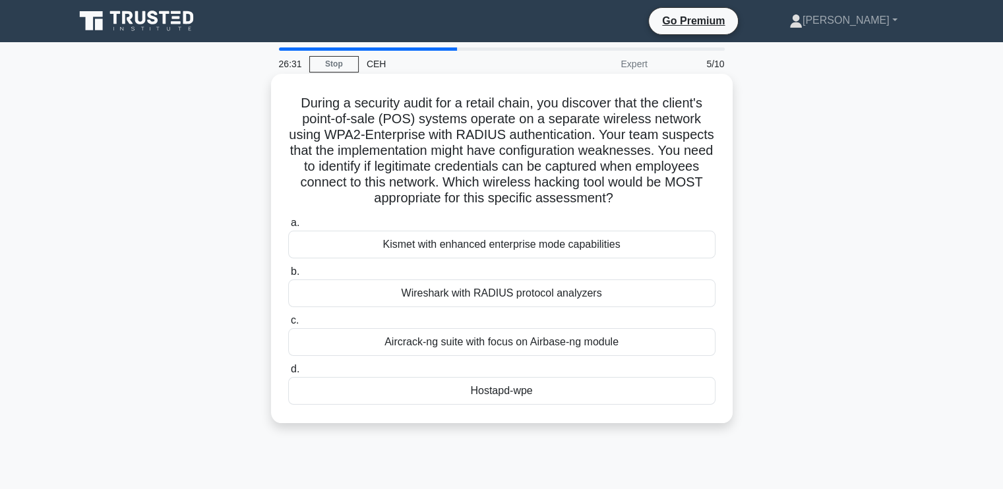
click at [475, 139] on h5 "During a security audit for a retail chain, you discover that the client's poin…" at bounding box center [502, 151] width 430 height 112
drag, startPoint x: 483, startPoint y: 138, endPoint x: 637, endPoint y: 139, distance: 153.0
click at [637, 139] on h5 "During a security audit for a retail chain, you discover that the client's poin…" at bounding box center [502, 151] width 430 height 112
click at [417, 164] on h5 "During a security audit for a retail chain, you discover that the client's poin…" at bounding box center [502, 151] width 430 height 112
click at [496, 259] on div "Kismet with enhanced enterprise mode capabilities" at bounding box center [501, 245] width 427 height 28
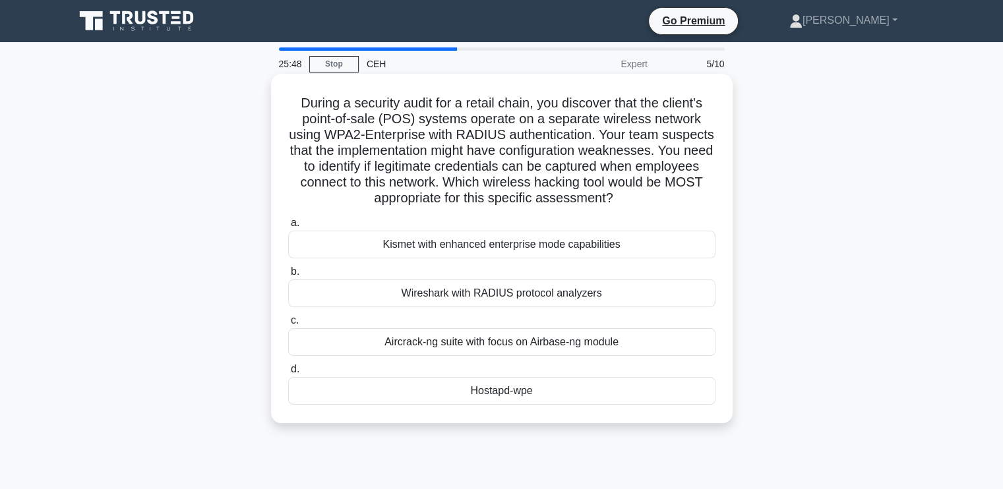
click at [288, 228] on input "a. Kismet with enhanced enterprise mode capabilities" at bounding box center [288, 223] width 0 height 9
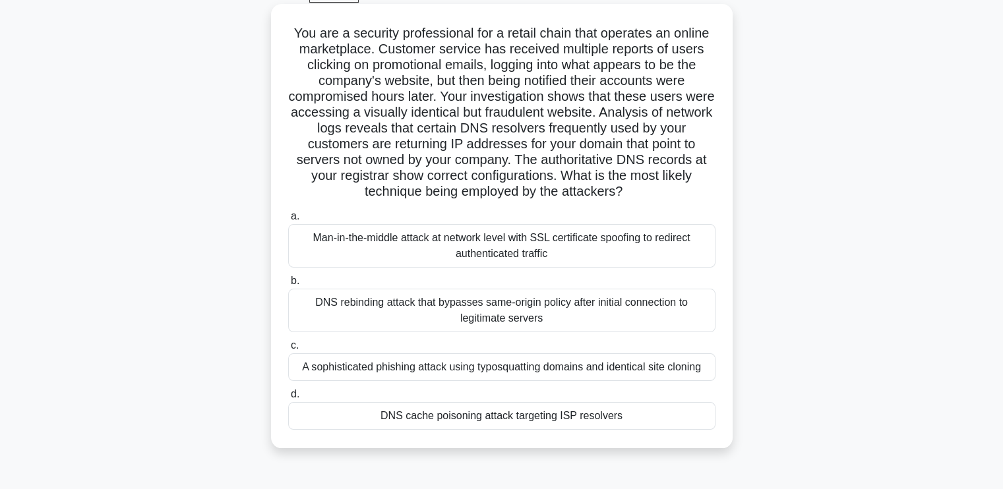
scroll to position [71, 0]
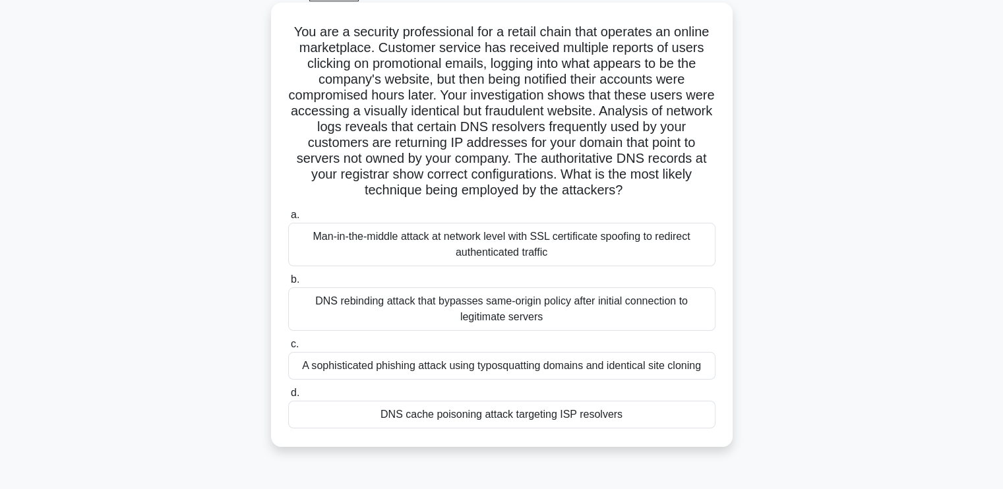
click at [487, 376] on div "A sophisticated phishing attack using typosquatting domains and identical site …" at bounding box center [501, 366] width 427 height 28
click at [288, 349] on input "c. A sophisticated phishing attack using typosquatting domains and identical si…" at bounding box center [288, 344] width 0 height 9
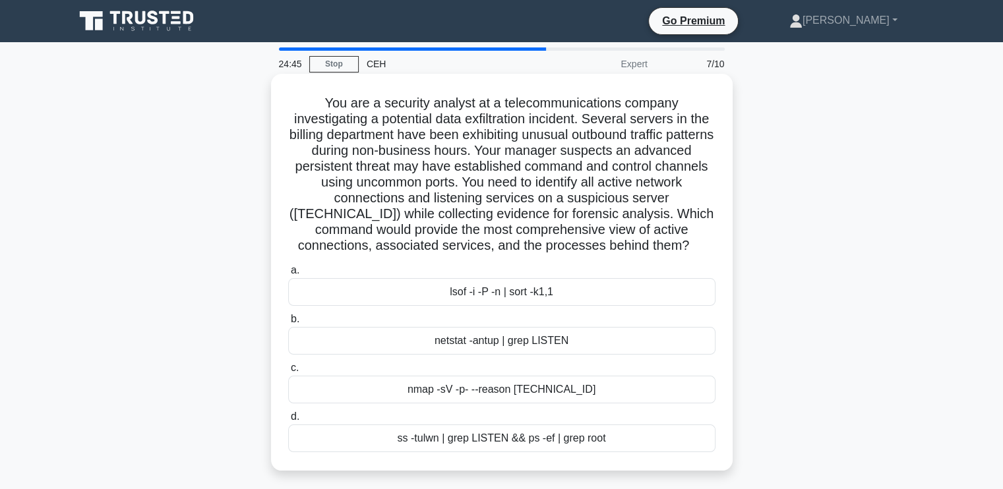
scroll to position [0, 0]
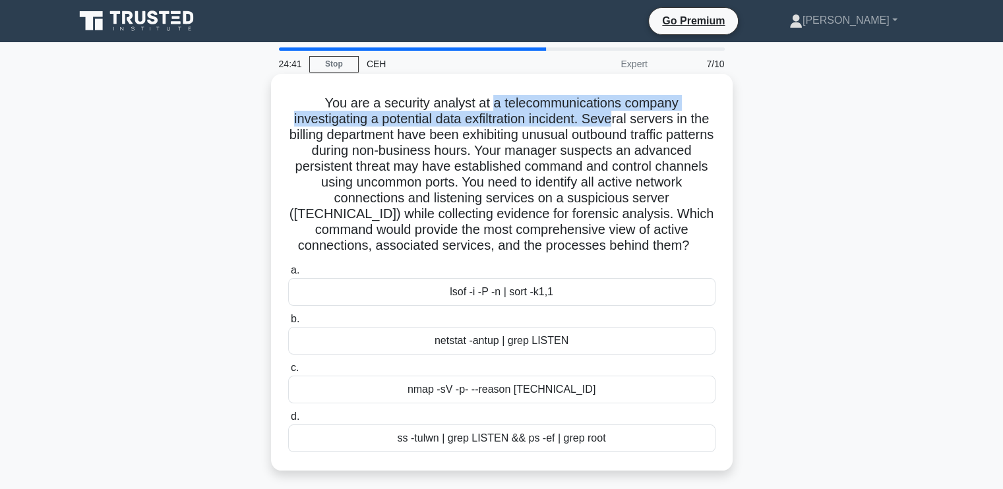
drag, startPoint x: 493, startPoint y: 104, endPoint x: 627, endPoint y: 123, distance: 135.3
click at [627, 123] on h5 "You are a security analyst at a telecommunications company investigating a pote…" at bounding box center [502, 175] width 430 height 160
click at [507, 127] on h5 "You are a security analyst at a telecommunications company investigating a pote…" at bounding box center [502, 175] width 430 height 160
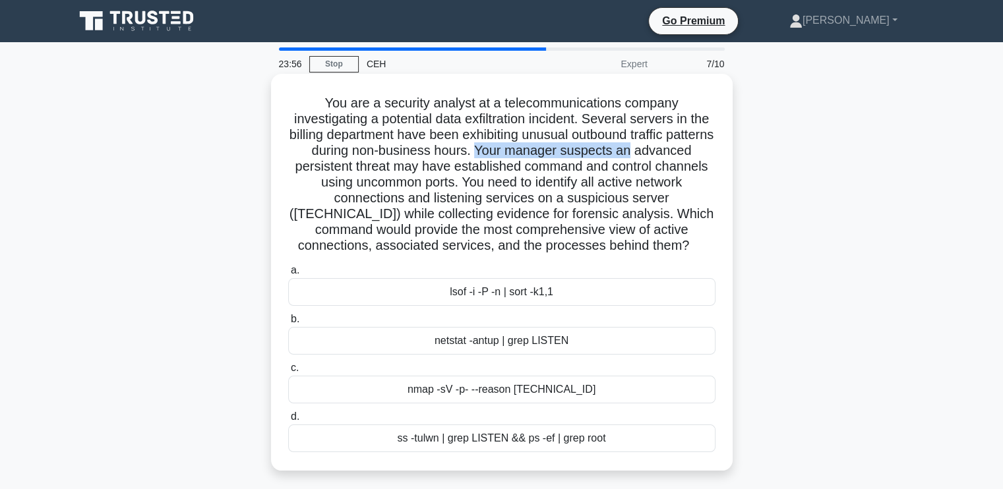
drag, startPoint x: 534, startPoint y: 149, endPoint x: 692, endPoint y: 153, distance: 158.4
click at [692, 153] on h5 "You are a security analyst at a telecommunications company investigating a pote…" at bounding box center [502, 175] width 430 height 160
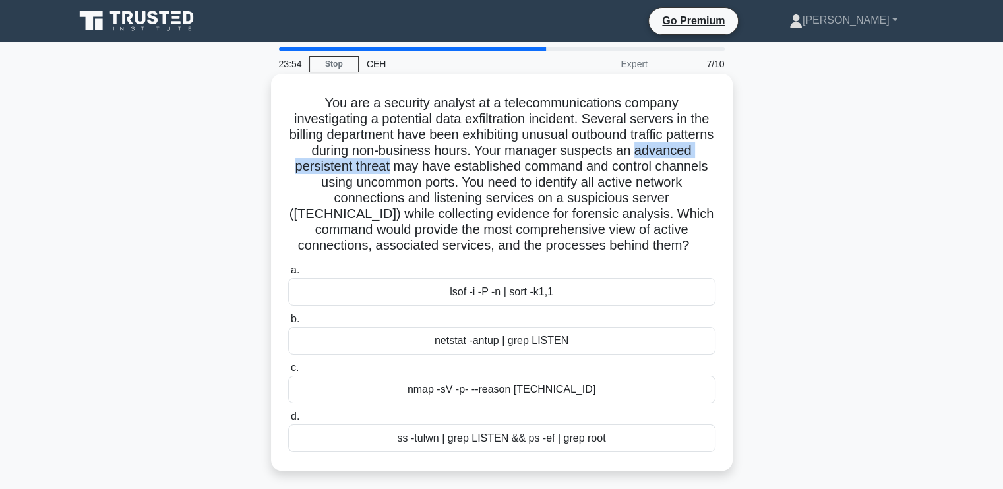
drag, startPoint x: 288, startPoint y: 168, endPoint x: 447, endPoint y: 175, distance: 158.5
click at [447, 175] on h5 "You are a security analyst at a telecommunications company investigating a pote…" at bounding box center [502, 175] width 430 height 160
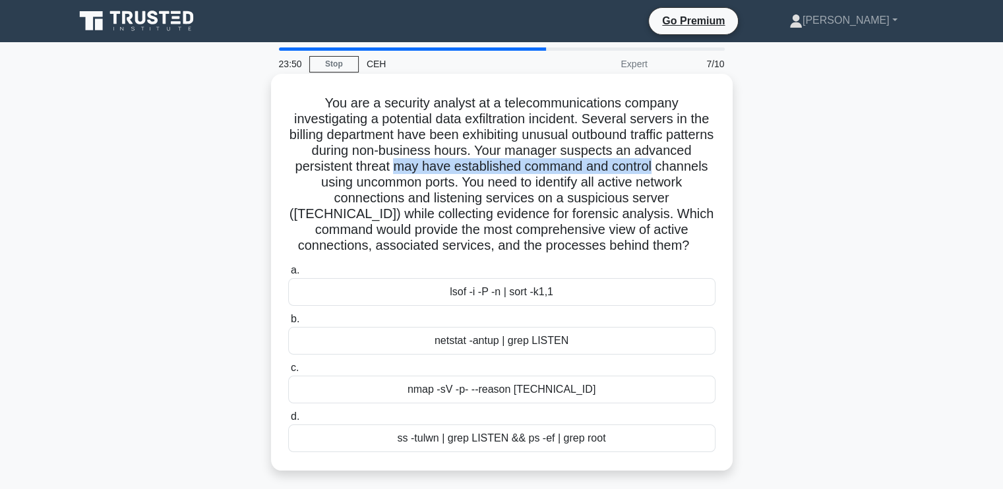
drag, startPoint x: 453, startPoint y: 173, endPoint x: 715, endPoint y: 170, distance: 261.9
click at [715, 170] on h5 "You are a security analyst at a telecommunications company investigating a pote…" at bounding box center [502, 175] width 430 height 160
click at [307, 181] on h5 "You are a security analyst at a telecommunications company investigating a pote…" at bounding box center [502, 175] width 430 height 160
click at [311, 181] on h5 "You are a security analyst at a telecommunications company investigating a pote…" at bounding box center [502, 175] width 430 height 160
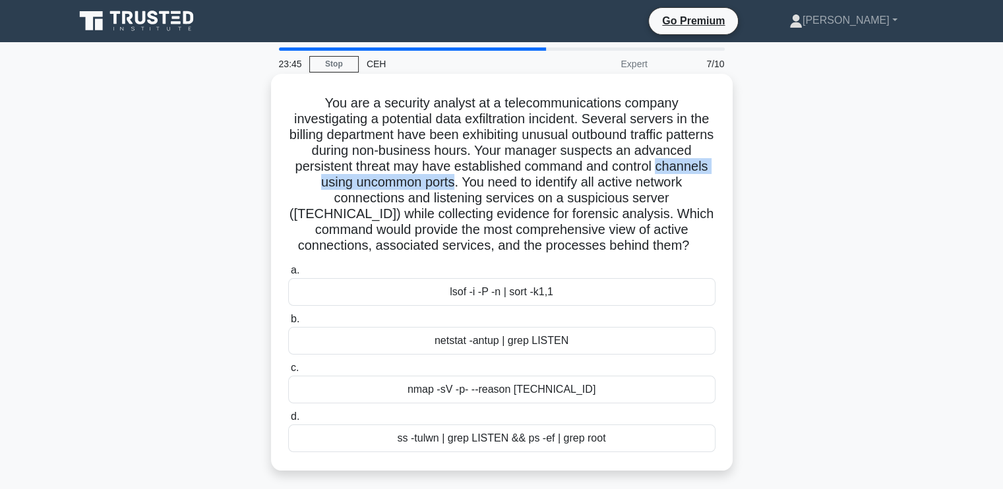
drag, startPoint x: 309, startPoint y: 183, endPoint x: 507, endPoint y: 189, distance: 198.7
click at [507, 189] on h5 "You are a security analyst at a telecommunications company investigating a pote…" at bounding box center [502, 175] width 430 height 160
click at [396, 178] on h5 "You are a security analyst at a telecommunications company investigating a pote…" at bounding box center [502, 175] width 430 height 160
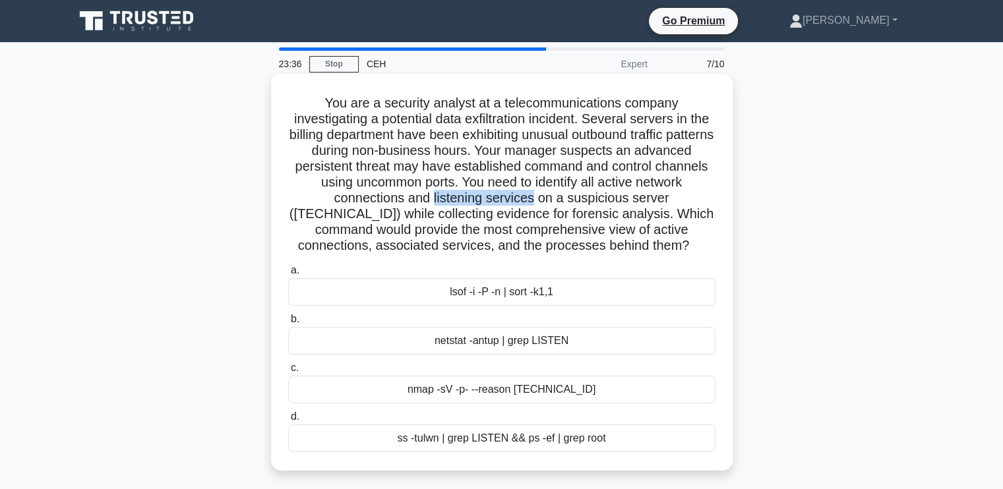
drag, startPoint x: 459, startPoint y: 197, endPoint x: 565, endPoint y: 206, distance: 106.0
click at [565, 206] on h5 "You are a security analyst at a telecommunications company investigating a pote…" at bounding box center [502, 175] width 430 height 160
click at [617, 206] on h5 "You are a security analyst at a telecommunications company investigating a pote…" at bounding box center [502, 175] width 430 height 160
click at [493, 332] on div "netstat -antup | grep LISTEN" at bounding box center [501, 341] width 427 height 28
click at [288, 324] on input "b. netstat -antup | grep LISTEN" at bounding box center [288, 319] width 0 height 9
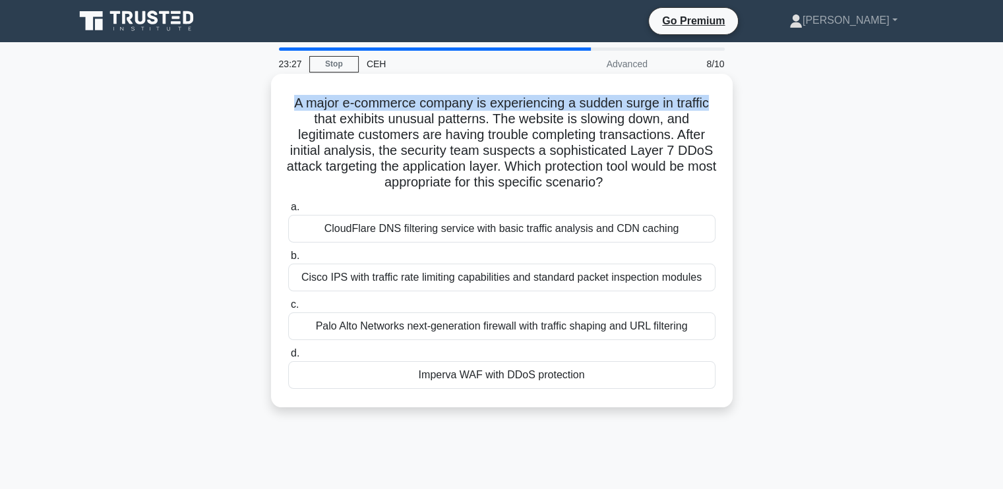
drag, startPoint x: 286, startPoint y: 104, endPoint x: 718, endPoint y: 106, distance: 431.4
click at [718, 106] on div "A major e-commerce company is experiencing a sudden surge in traffic that exhib…" at bounding box center [501, 240] width 451 height 323
click at [658, 109] on h5 "A major e-commerce company is experiencing a sudden surge in traffic that exhib…" at bounding box center [502, 143] width 430 height 96
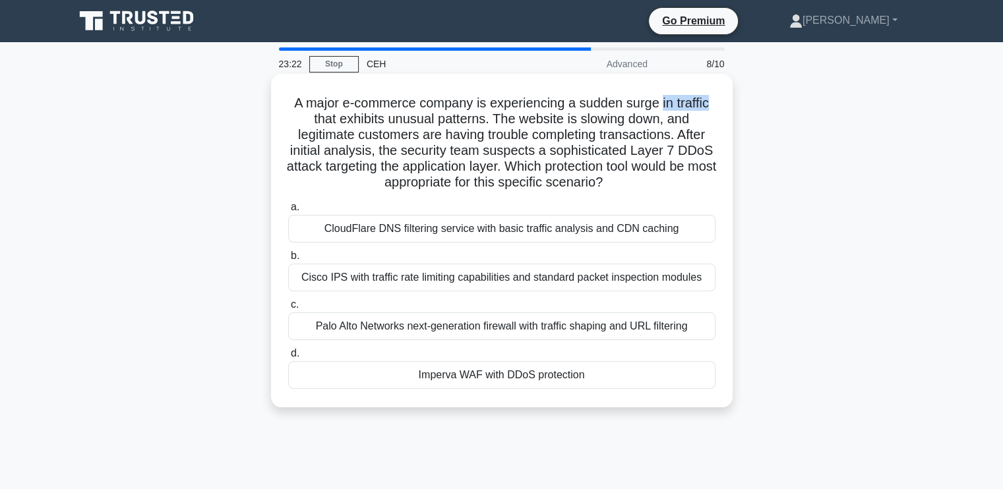
drag, startPoint x: 667, startPoint y: 105, endPoint x: 718, endPoint y: 106, distance: 50.8
click at [718, 106] on div "A major e-commerce company is experiencing a sudden surge in traffic that exhib…" at bounding box center [501, 240] width 451 height 323
click at [639, 109] on h5 "A major e-commerce company is experiencing a sudden surge in traffic that exhib…" at bounding box center [502, 143] width 430 height 96
click at [314, 120] on h5 "A major e-commerce company is experiencing a sudden surge in traffic that exhib…" at bounding box center [502, 143] width 430 height 96
drag, startPoint x: 309, startPoint y: 121, endPoint x: 337, endPoint y: 124, distance: 28.6
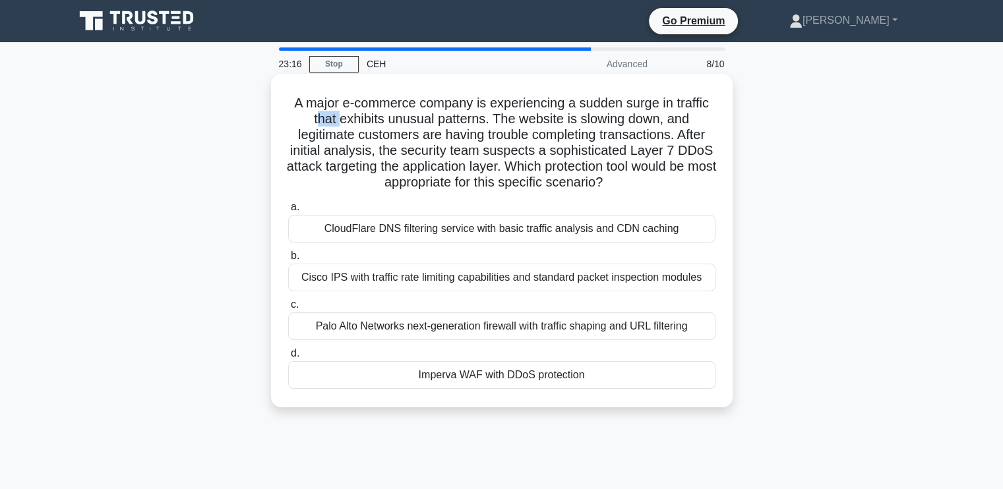
click at [337, 124] on h5 "A major e-commerce company is experiencing a sudden surge in traffic that exhib…" at bounding box center [502, 143] width 430 height 96
click at [306, 123] on h5 "A major e-commerce company is experiencing a sudden surge in traffic that exhib…" at bounding box center [502, 143] width 430 height 96
drag, startPoint x: 306, startPoint y: 123, endPoint x: 485, endPoint y: 123, distance: 178.8
click at [485, 123] on h5 "A major e-commerce company is experiencing a sudden surge in traffic that exhib…" at bounding box center [502, 143] width 430 height 96
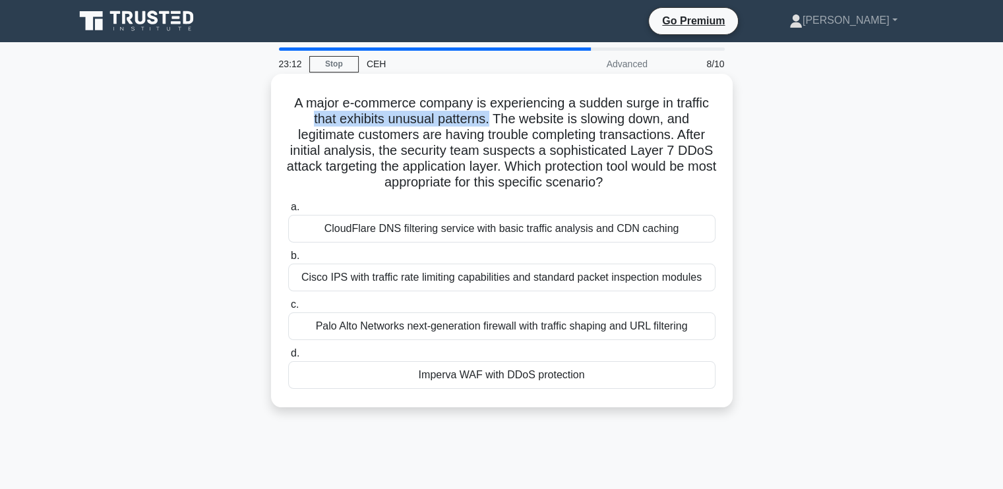
click at [489, 123] on h5 "A major e-commerce company is experiencing a sudden surge in traffic that exhib…" at bounding box center [502, 143] width 430 height 96
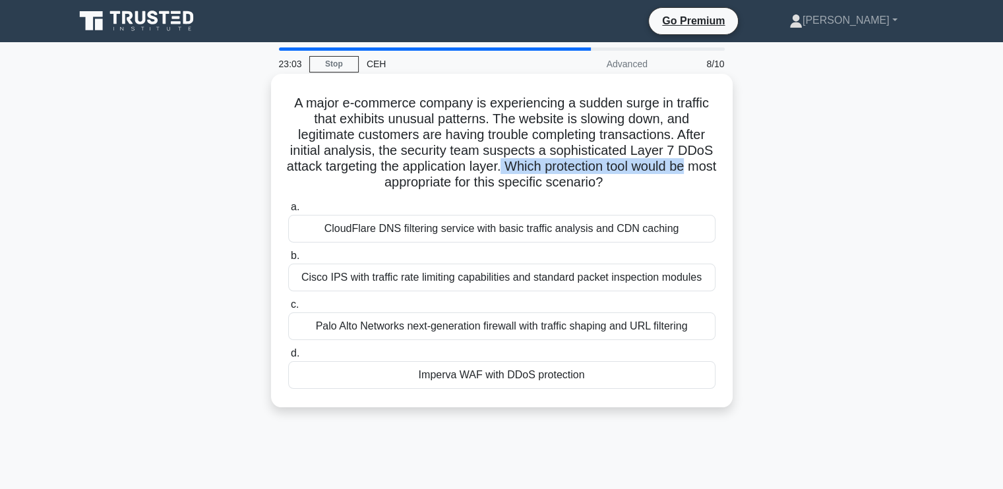
drag, startPoint x: 517, startPoint y: 168, endPoint x: 709, endPoint y: 173, distance: 192.0
click at [709, 173] on h5 "A major e-commerce company is experiencing a sudden surge in traffic that exhib…" at bounding box center [502, 143] width 430 height 96
click at [620, 171] on h5 "A major e-commerce company is experiencing a sudden surge in traffic that exhib…" at bounding box center [502, 143] width 430 height 96
drag, startPoint x: 520, startPoint y: 166, endPoint x: 710, endPoint y: 170, distance: 190.0
click at [710, 170] on h5 "A major e-commerce company is experiencing a sudden surge in traffic that exhib…" at bounding box center [502, 143] width 430 height 96
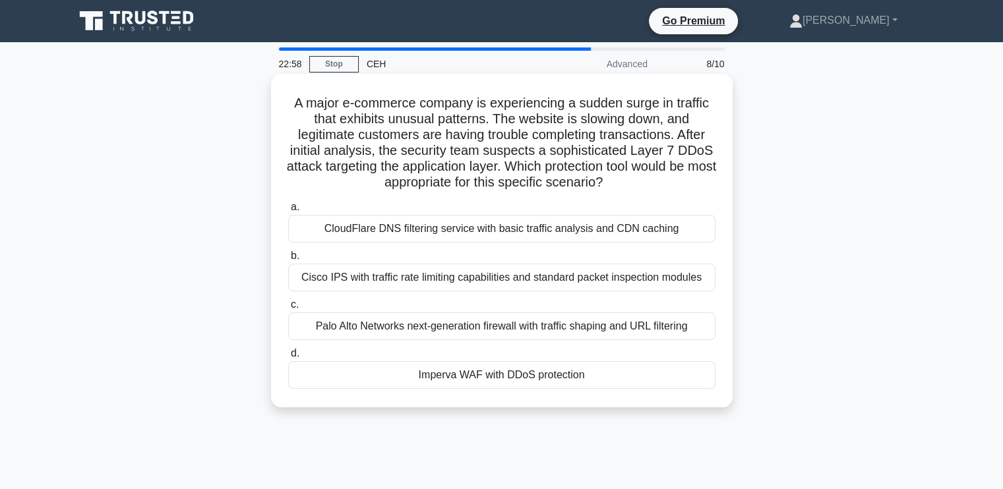
click at [563, 184] on h5 "A major e-commerce company is experiencing a sudden surge in traffic that exhib…" at bounding box center [502, 143] width 430 height 96
click at [499, 276] on div "Cisco IPS with traffic rate limiting capabilities and standard packet inspectio…" at bounding box center [501, 278] width 427 height 28
click at [288, 261] on input "b. Cisco IPS with traffic rate limiting capabilities and standard packet inspec…" at bounding box center [288, 256] width 0 height 9
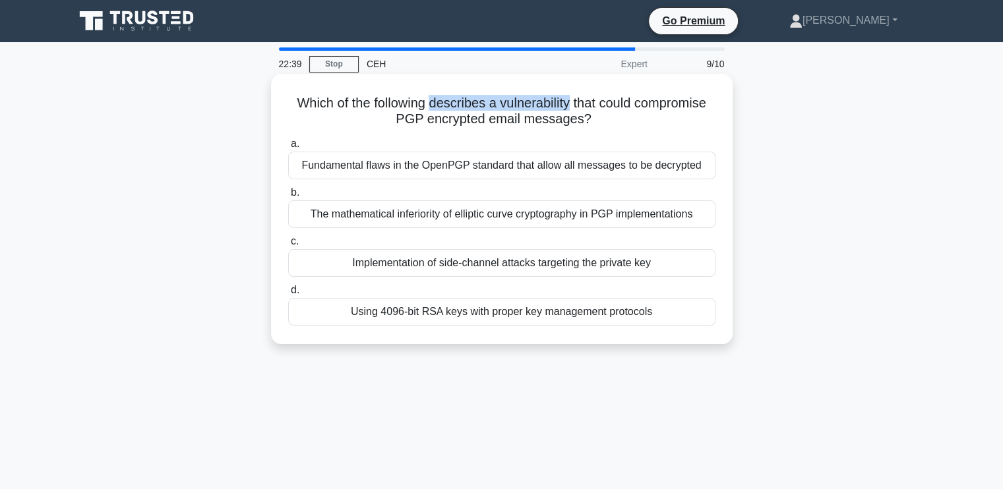
drag, startPoint x: 468, startPoint y: 103, endPoint x: 612, endPoint y: 108, distance: 144.6
click at [612, 108] on h5 "Which of the following describes a vulnerability that could compromise PGP encr…" at bounding box center [502, 111] width 430 height 33
click at [576, 105] on h5 "Which of the following describes a vulnerability that could compromise PGP encr…" at bounding box center [502, 111] width 430 height 33
drag, startPoint x: 469, startPoint y: 102, endPoint x: 674, endPoint y: 110, distance: 205.3
click at [674, 110] on h5 "Which of the following describes a vulnerability that could compromise PGP encr…" at bounding box center [502, 111] width 430 height 33
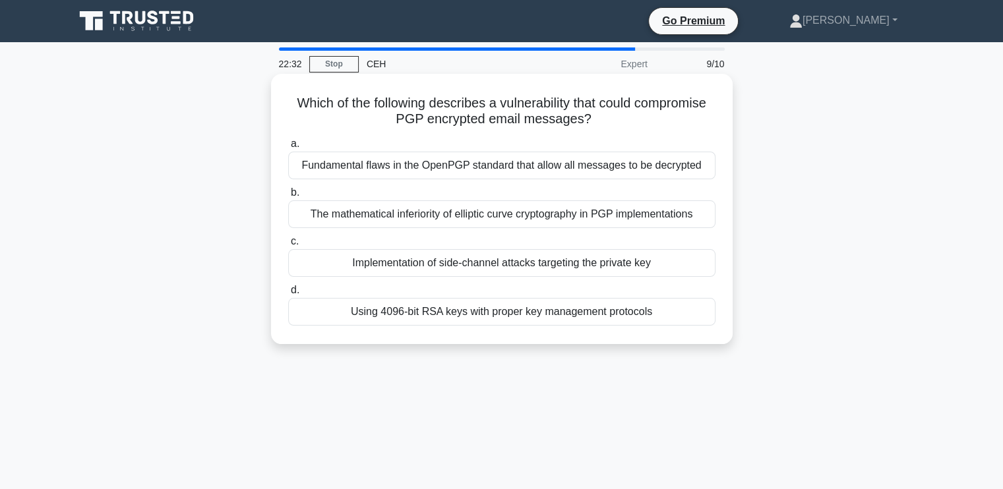
click at [592, 120] on h5 "Which of the following describes a vulnerability that could compromise PGP encr…" at bounding box center [502, 111] width 430 height 33
drag, startPoint x: 466, startPoint y: 99, endPoint x: 525, endPoint y: 106, distance: 59.1
click at [525, 106] on h5 "Which of the following describes a vulnerability that could compromise PGP encr…" at bounding box center [502, 111] width 430 height 33
drag, startPoint x: 542, startPoint y: 108, endPoint x: 639, endPoint y: 113, distance: 96.4
click at [639, 113] on h5 "Which of the following describes a vulnerability that could compromise PGP encr…" at bounding box center [502, 111] width 430 height 33
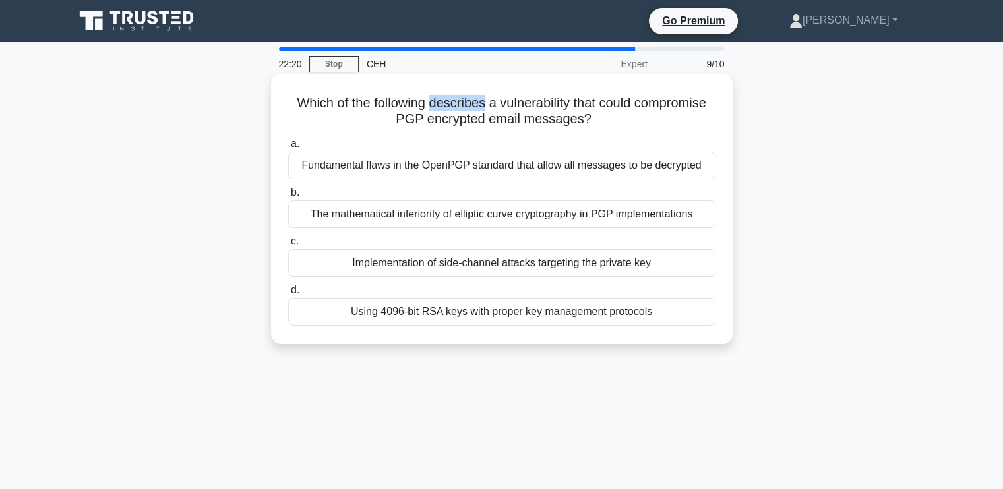
click at [555, 108] on h5 "Which of the following describes a vulnerability that could compromise PGP encr…" at bounding box center [502, 111] width 430 height 33
drag, startPoint x: 528, startPoint y: 114, endPoint x: 637, endPoint y: 116, distance: 108.9
click at [637, 116] on h5 "Which of the following describes a vulnerability that could compromise PGP encr…" at bounding box center [502, 111] width 430 height 33
click at [441, 119] on h5 "Which of the following describes a vulnerability that could compromise PGP encr…" at bounding box center [502, 111] width 430 height 33
click at [416, 214] on div "The mathematical inferiority of elliptic curve cryptography in PGP implementati…" at bounding box center [501, 215] width 427 height 28
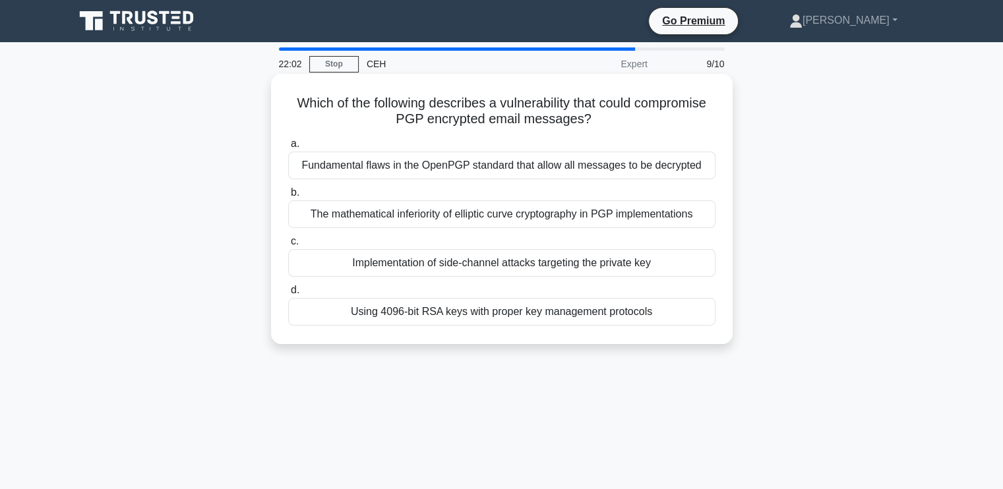
click at [288, 197] on input "b. The mathematical inferiority of elliptic curve cryptography in PGP implement…" at bounding box center [288, 193] width 0 height 9
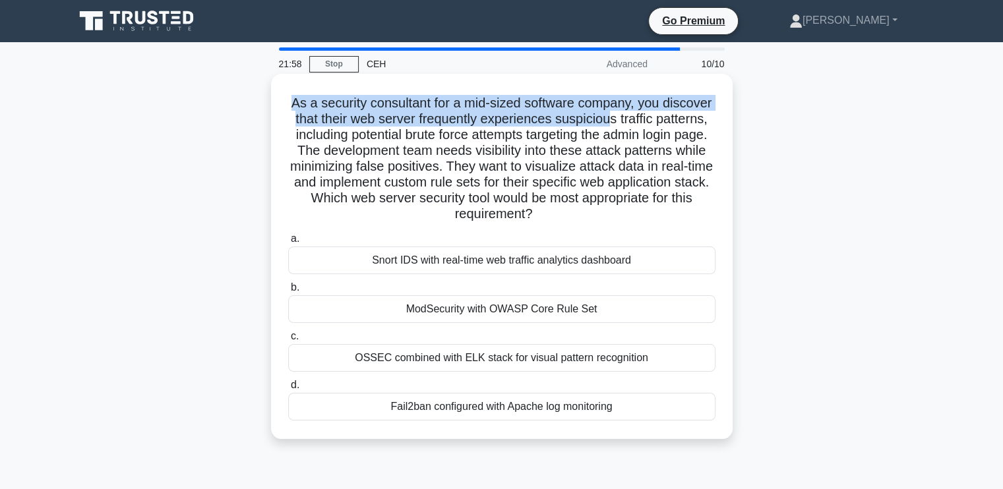
drag, startPoint x: 310, startPoint y: 104, endPoint x: 667, endPoint y: 113, distance: 357.0
click at [667, 113] on h5 "As a security consultant for a mid-sized software company, you discover that th…" at bounding box center [502, 159] width 430 height 128
click at [431, 102] on h5 "As a security consultant for a mid-sized software company, you discover that th…" at bounding box center [502, 159] width 430 height 128
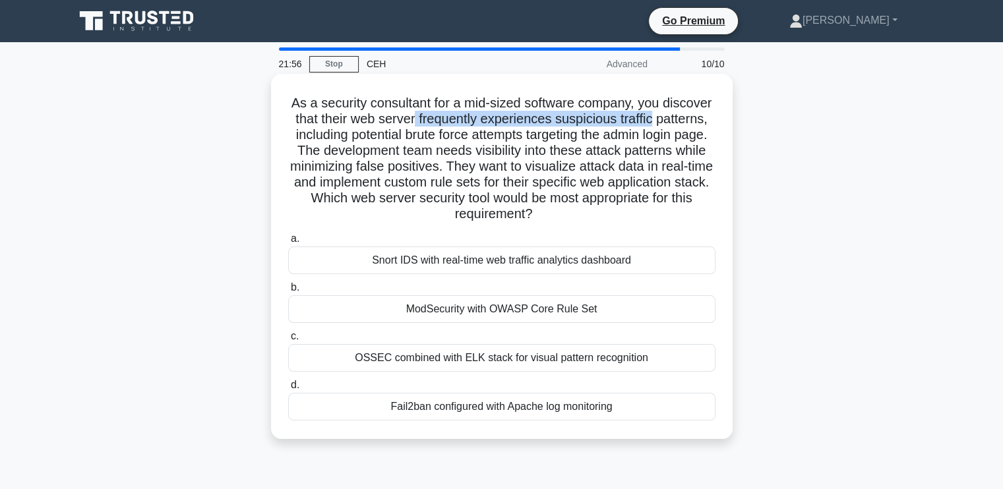
drag, startPoint x: 468, startPoint y: 119, endPoint x: 717, endPoint y: 119, distance: 248.7
click at [717, 119] on div "As a security consultant for a mid-sized software company, you discover that th…" at bounding box center [501, 256] width 451 height 355
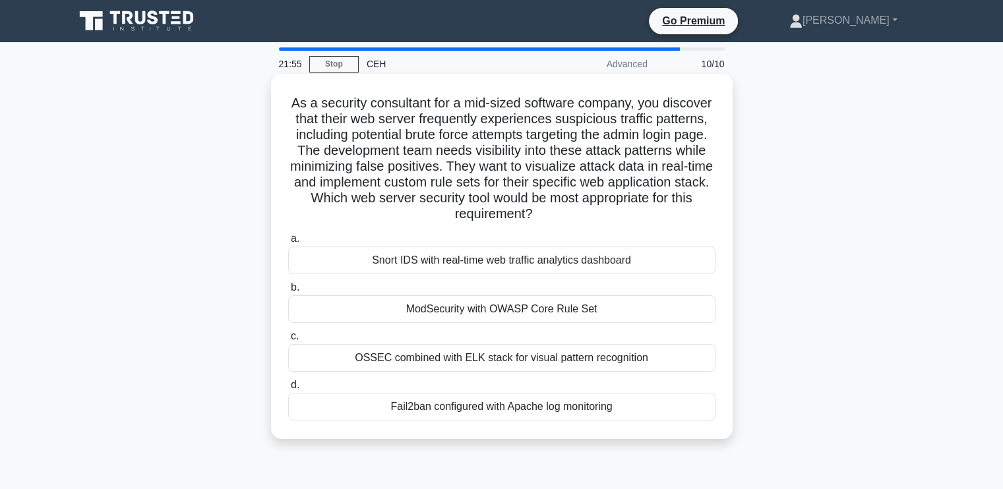
click at [435, 113] on h5 "As a security consultant for a mid-sized software company, you discover that th…" at bounding box center [502, 159] width 430 height 128
click at [565, 258] on div "Snort IDS with real-time web traffic analytics dashboard" at bounding box center [501, 261] width 427 height 28
click at [288, 243] on input "a. Snort IDS with real-time web traffic analytics dashboard" at bounding box center [288, 239] width 0 height 9
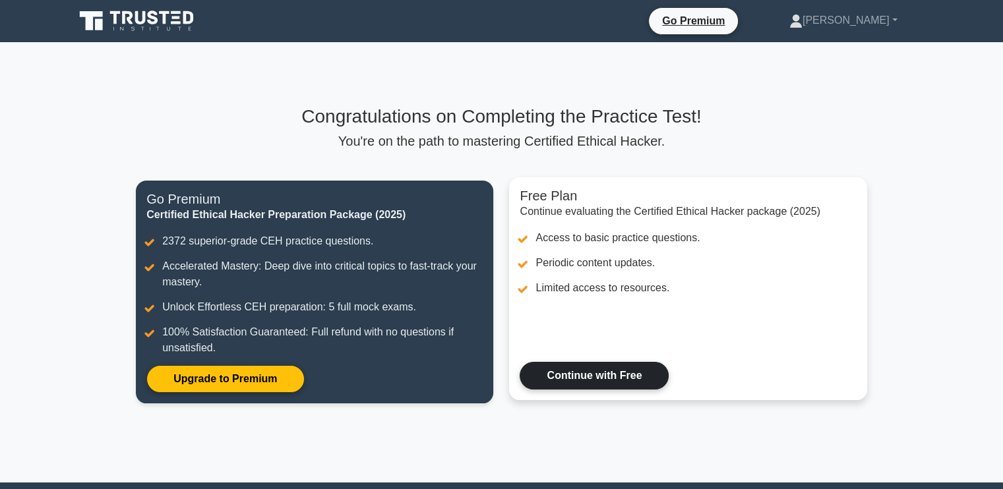
click at [577, 379] on link "Continue with Free" at bounding box center [594, 376] width 149 height 28
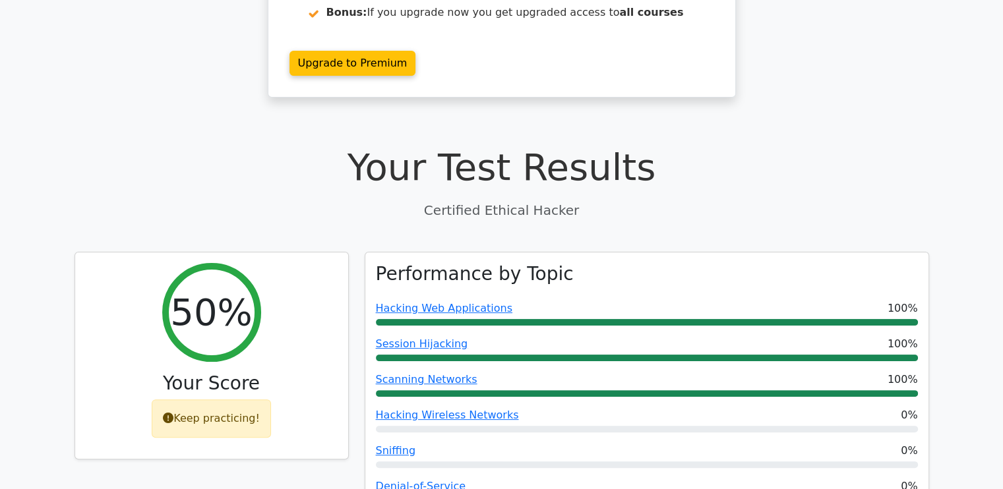
scroll to position [253, 0]
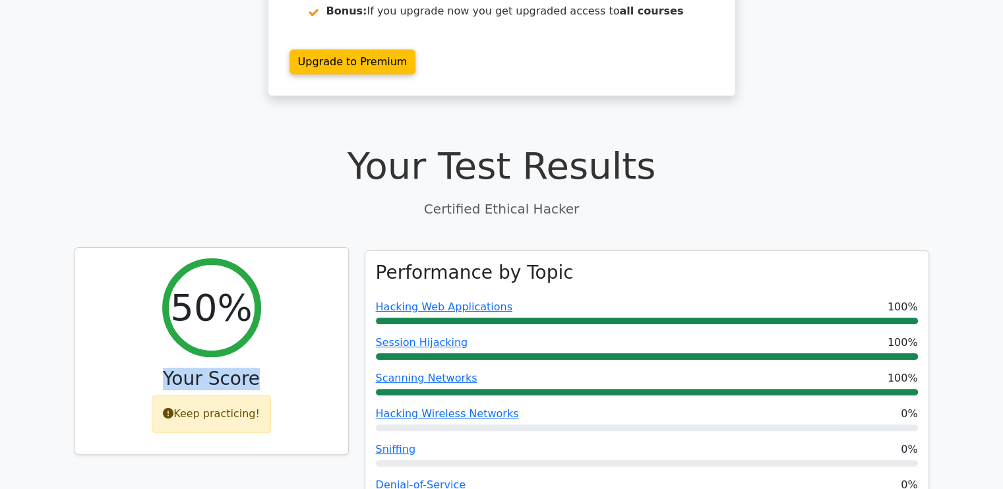
drag, startPoint x: 255, startPoint y: 349, endPoint x: 145, endPoint y: 358, distance: 109.9
click at [145, 368] on div "Your Score" at bounding box center [212, 382] width 252 height 28
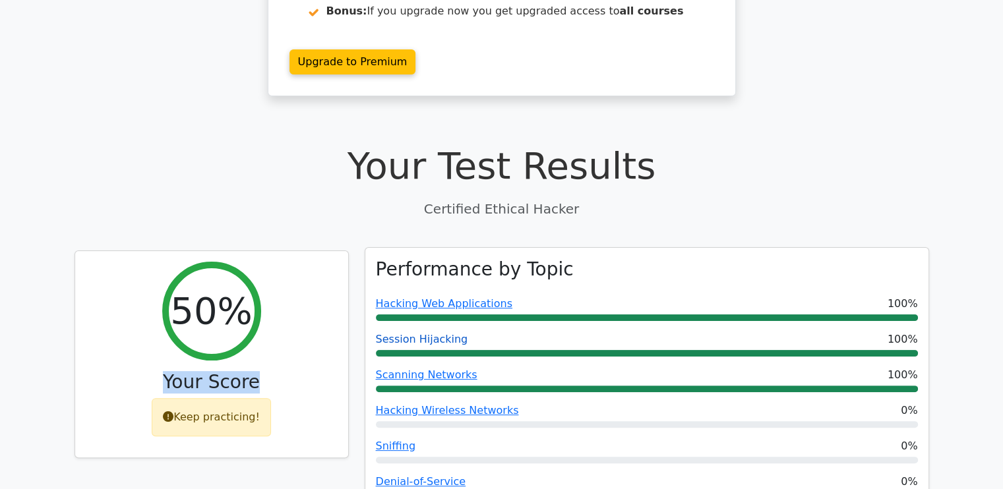
click at [380, 333] on link "Session Hijacking" at bounding box center [422, 339] width 92 height 13
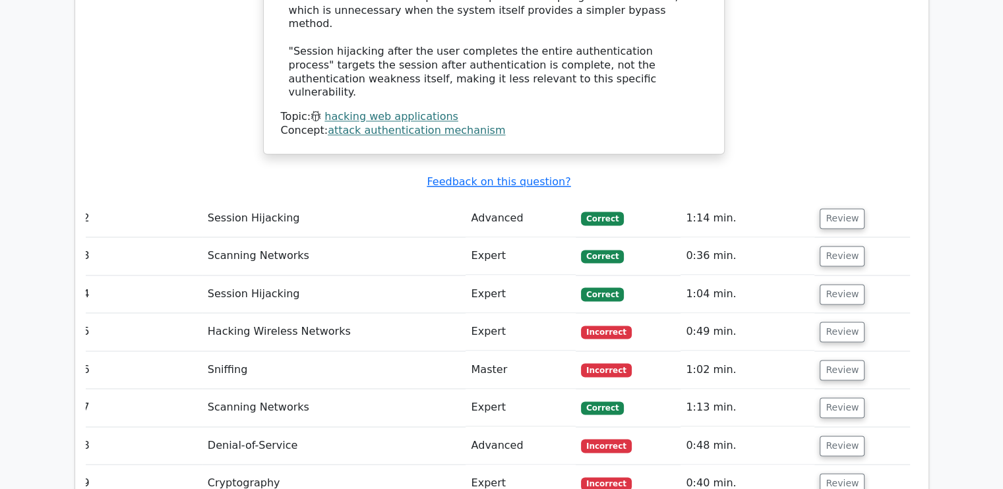
scroll to position [1884, 0]
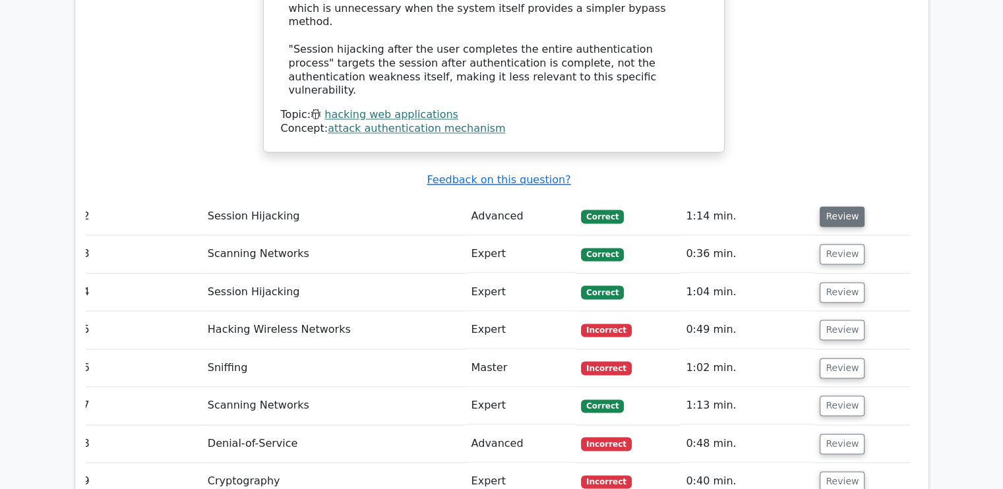
click at [848, 206] on button "Review" at bounding box center [842, 216] width 45 height 20
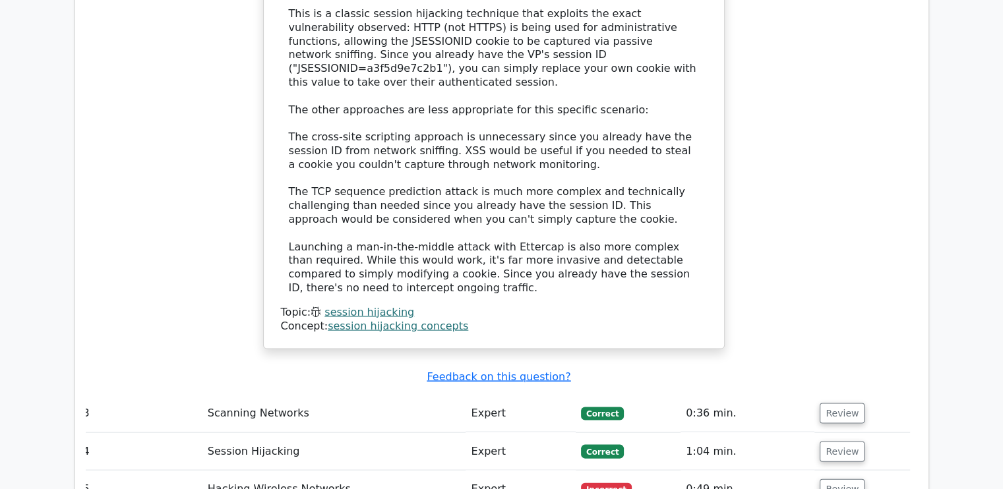
scroll to position [2679, 0]
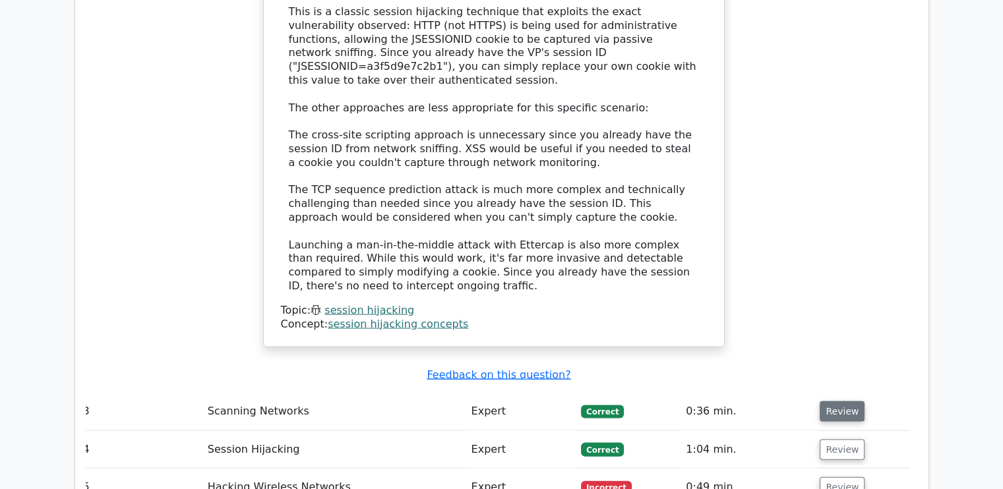
click at [850, 402] on button "Review" at bounding box center [842, 412] width 45 height 20
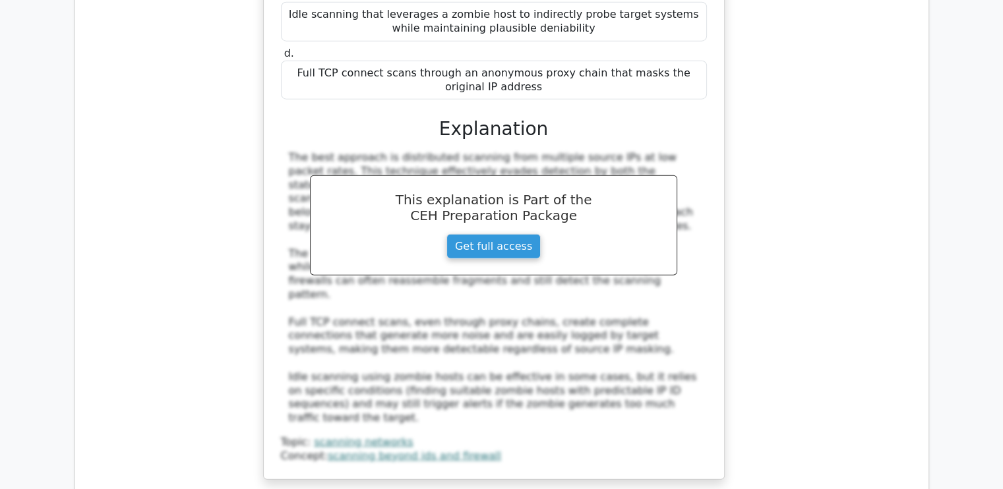
scroll to position [3350, 0]
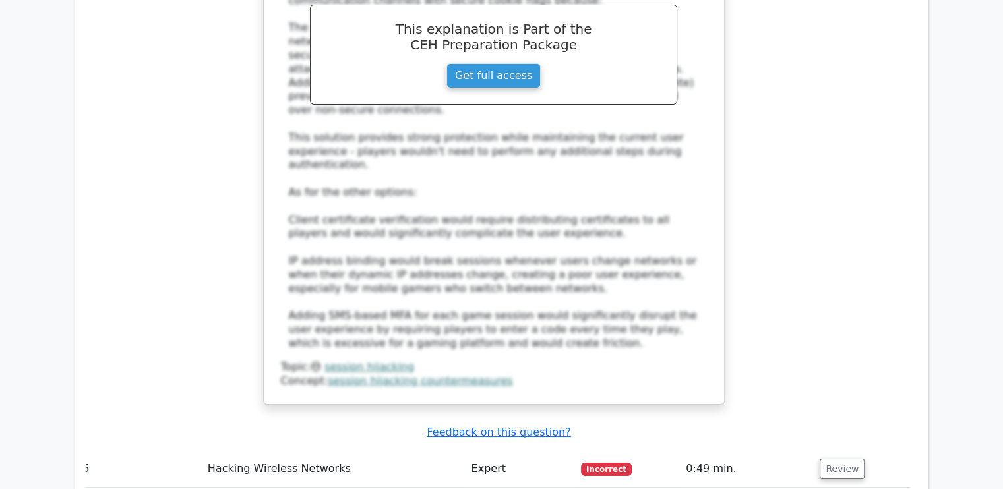
scroll to position [4384, 0]
click at [846, 458] on button "Review" at bounding box center [842, 468] width 45 height 20
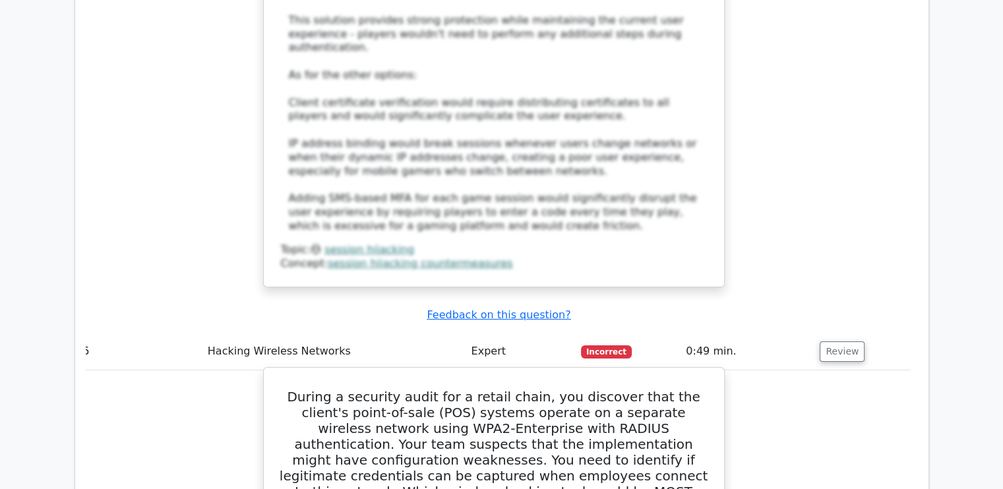
scroll to position [4502, 0]
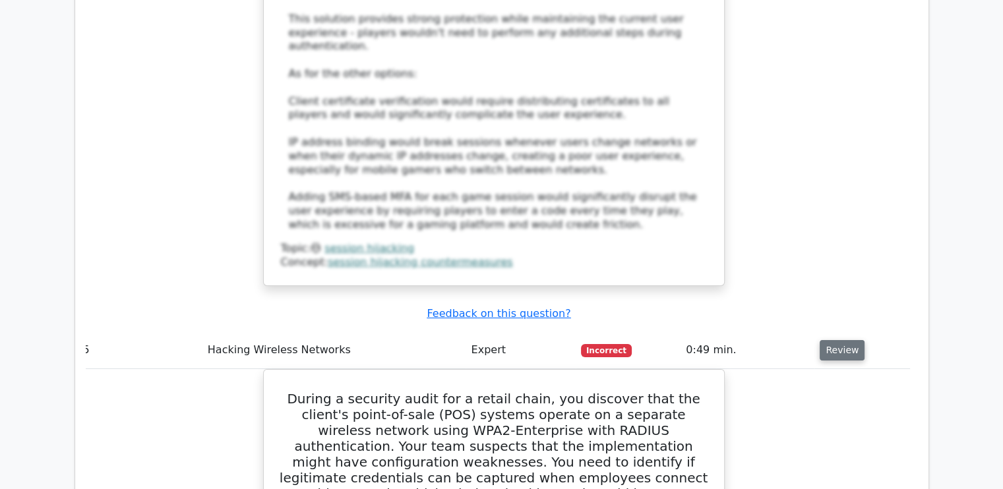
click at [826, 340] on button "Review" at bounding box center [842, 350] width 45 height 20
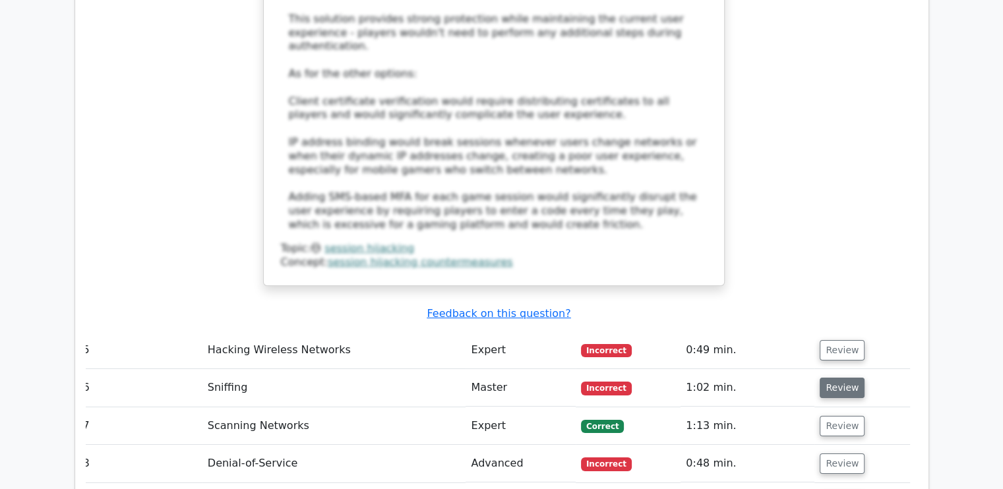
click at [834, 378] on button "Review" at bounding box center [842, 388] width 45 height 20
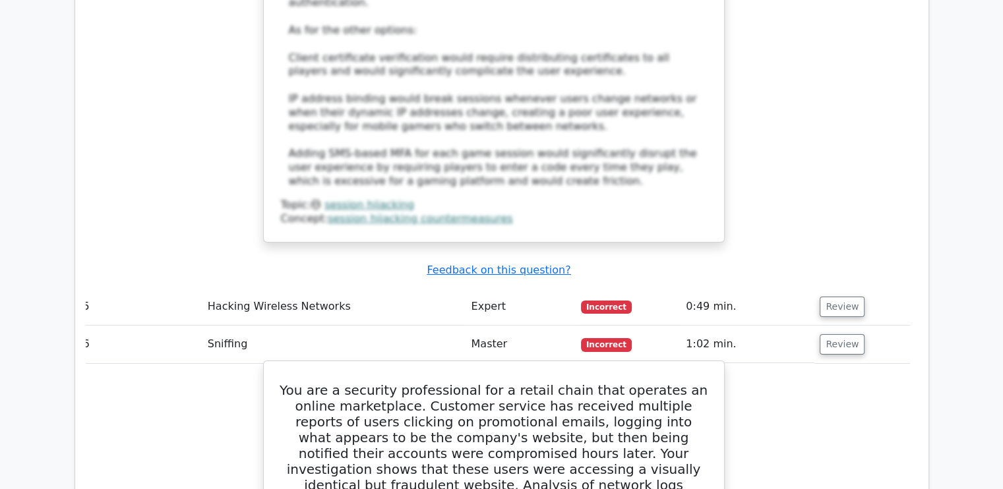
scroll to position [4545, 0]
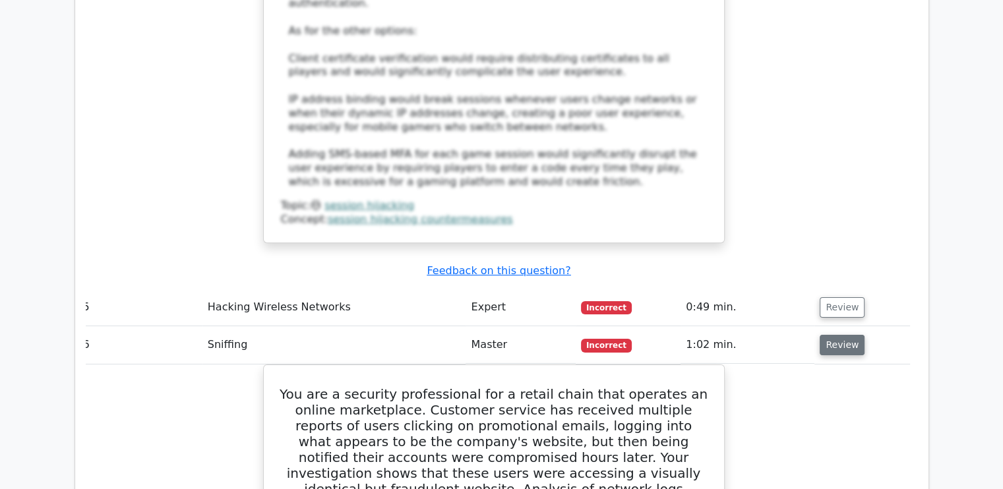
click at [838, 335] on button "Review" at bounding box center [842, 345] width 45 height 20
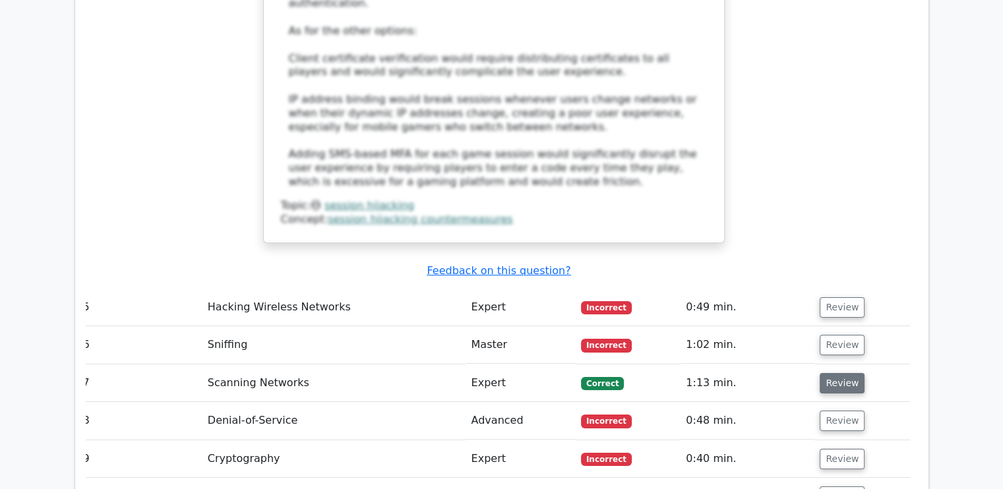
click at [828, 373] on button "Review" at bounding box center [842, 383] width 45 height 20
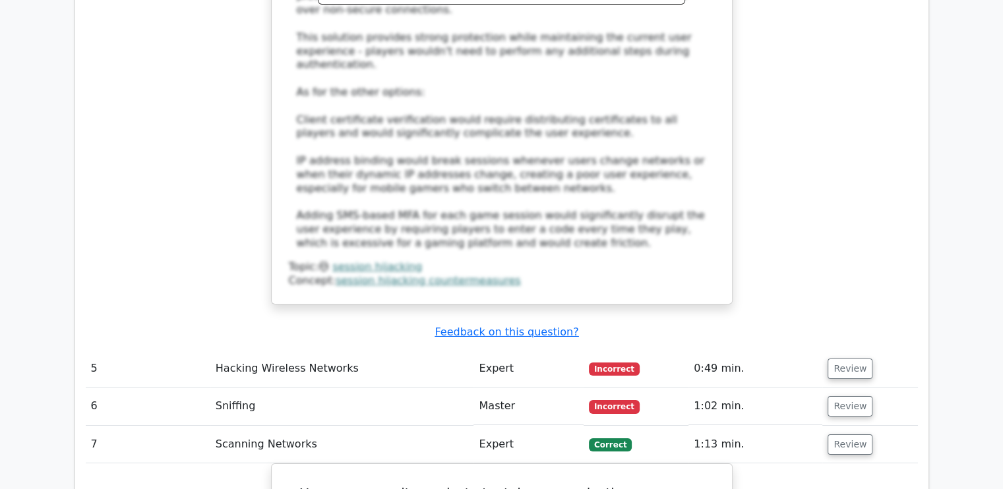
scroll to position [4481, 0]
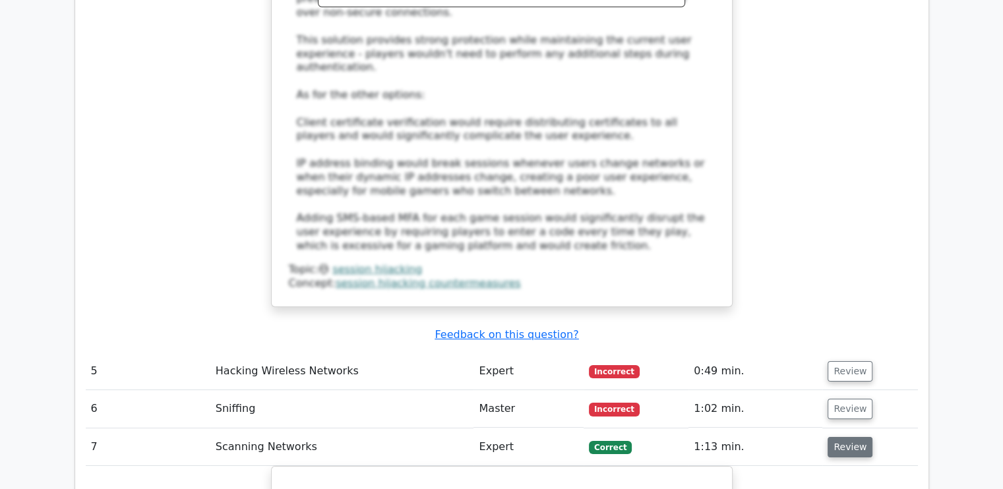
click at [861, 437] on button "Review" at bounding box center [850, 447] width 45 height 20
click at [848, 475] on button "Review" at bounding box center [850, 485] width 45 height 20
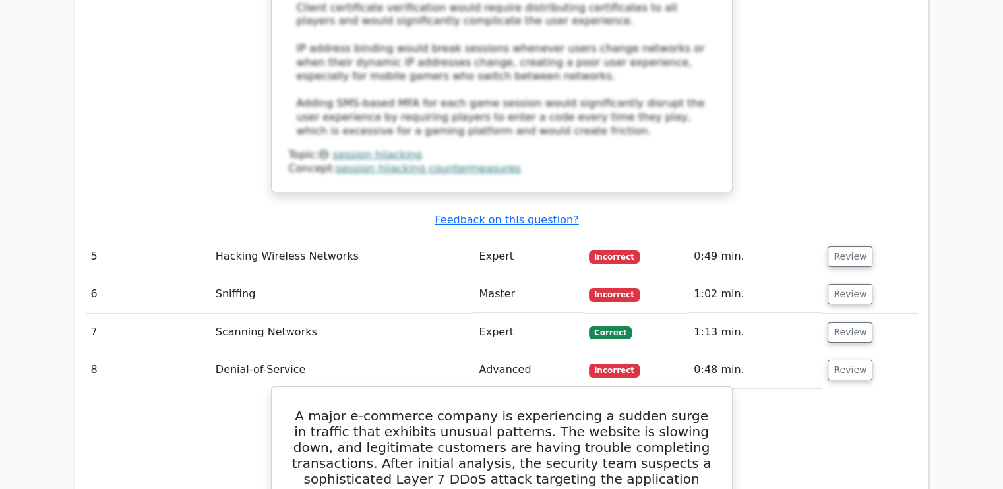
scroll to position [4597, 0]
drag, startPoint x: 459, startPoint y: 406, endPoint x: 597, endPoint y: 404, distance: 137.9
drag, startPoint x: 509, startPoint y: 407, endPoint x: 600, endPoint y: 408, distance: 91.0
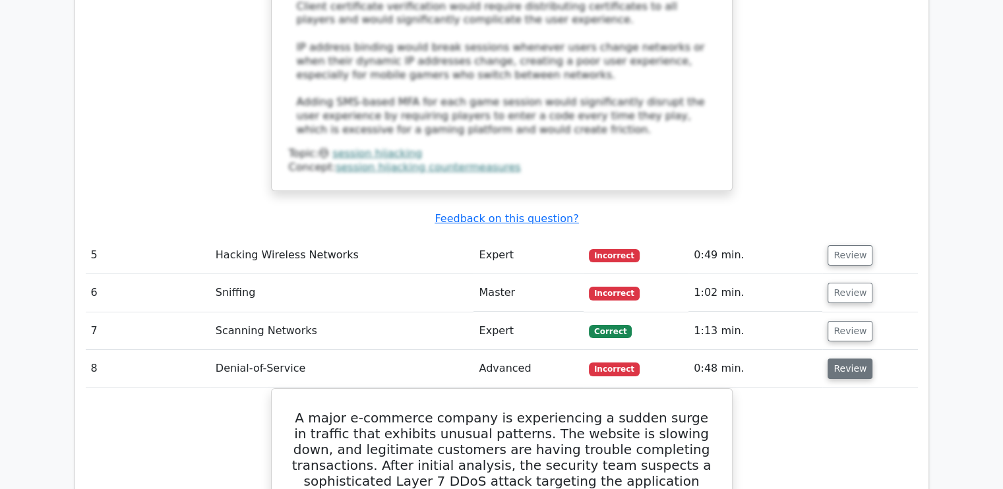
click at [864, 359] on button "Review" at bounding box center [850, 369] width 45 height 20
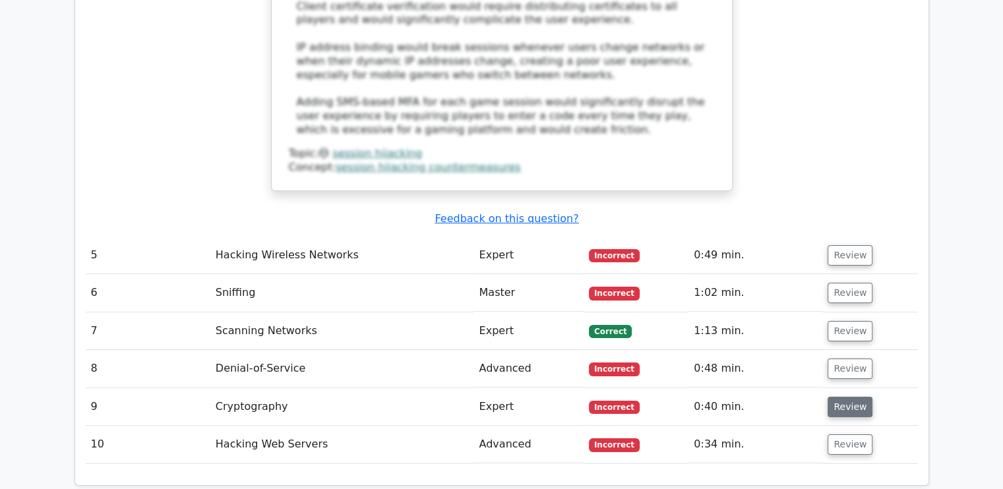
click at [841, 397] on button "Review" at bounding box center [850, 407] width 45 height 20
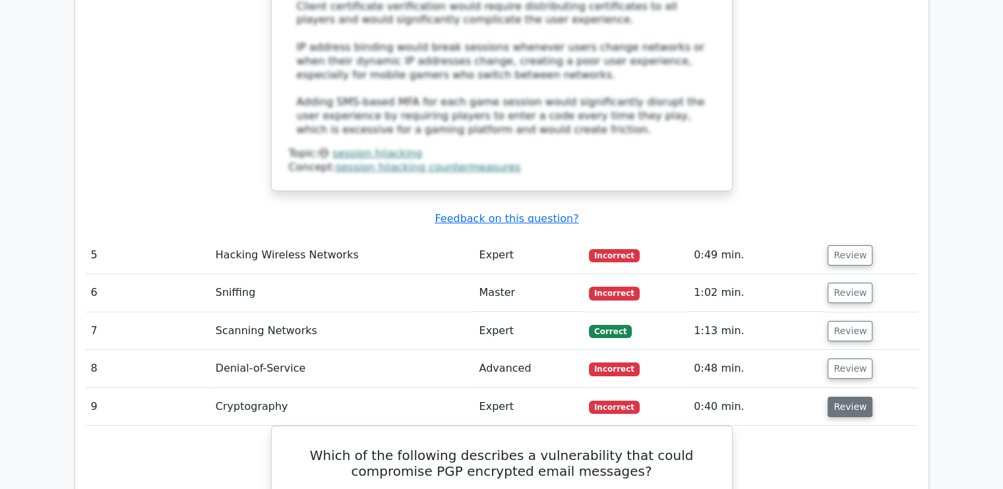
click at [832, 397] on button "Review" at bounding box center [850, 407] width 45 height 20
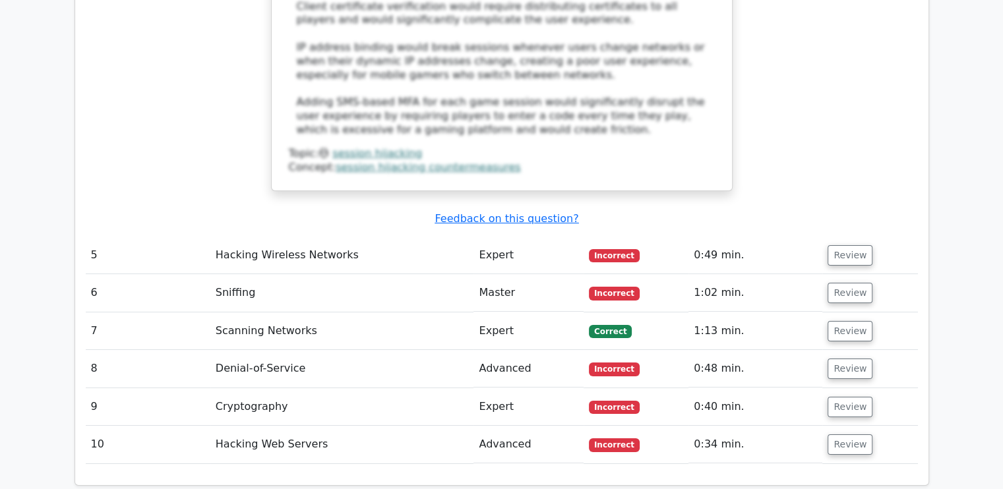
click at [846, 426] on td "Review" at bounding box center [870, 445] width 95 height 38
click at [844, 435] on button "Review" at bounding box center [850, 445] width 45 height 20
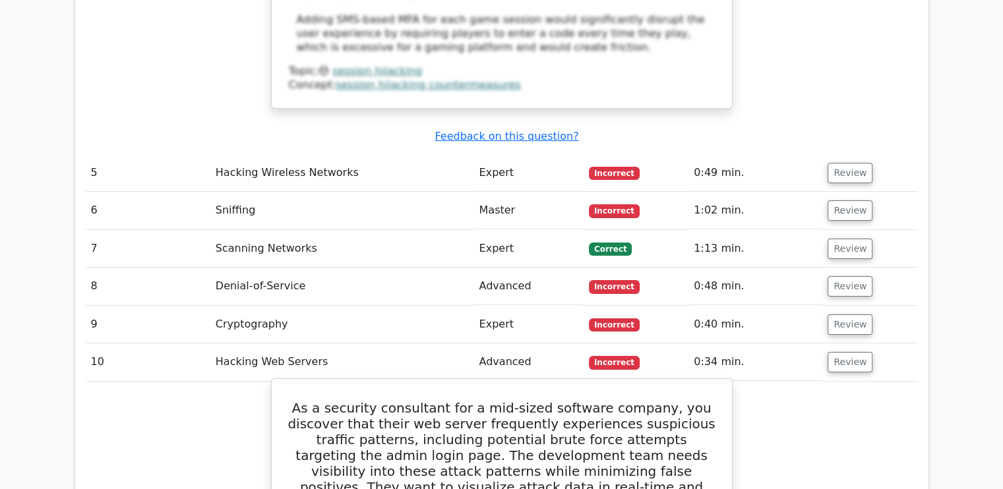
drag, startPoint x: 598, startPoint y: 342, endPoint x: 404, endPoint y: 353, distance: 193.6
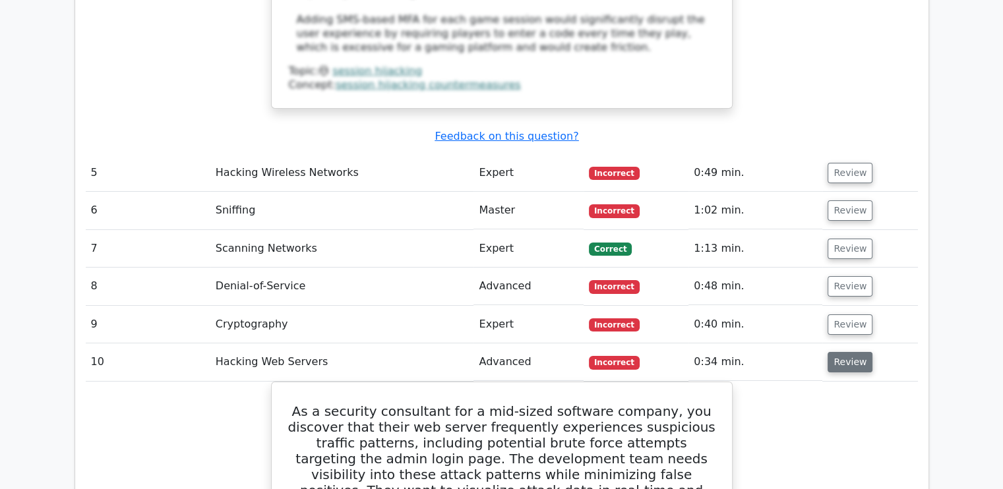
click at [847, 352] on button "Review" at bounding box center [850, 362] width 45 height 20
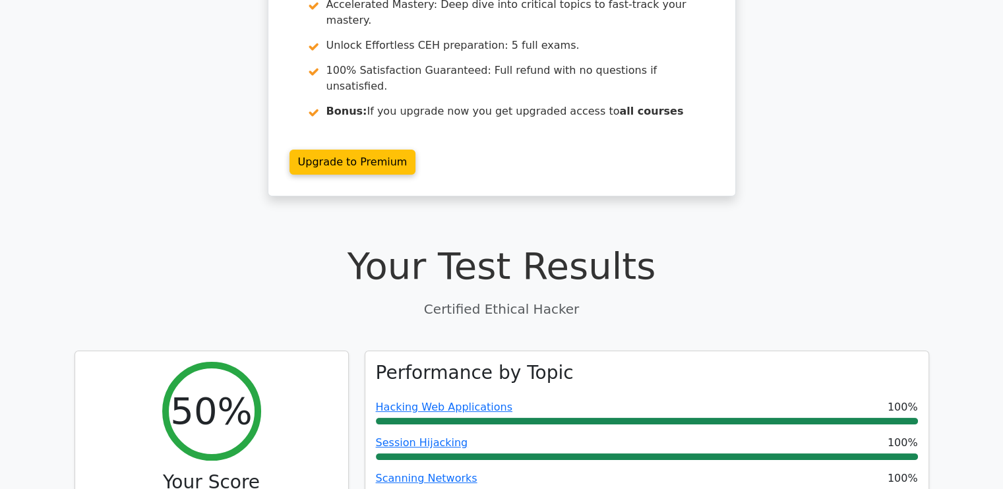
scroll to position [0, 0]
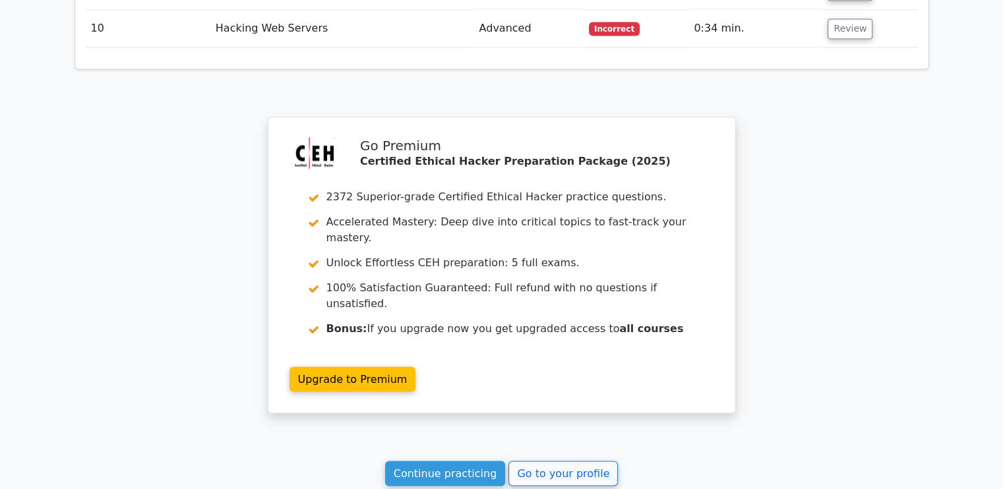
scroll to position [2375, 0]
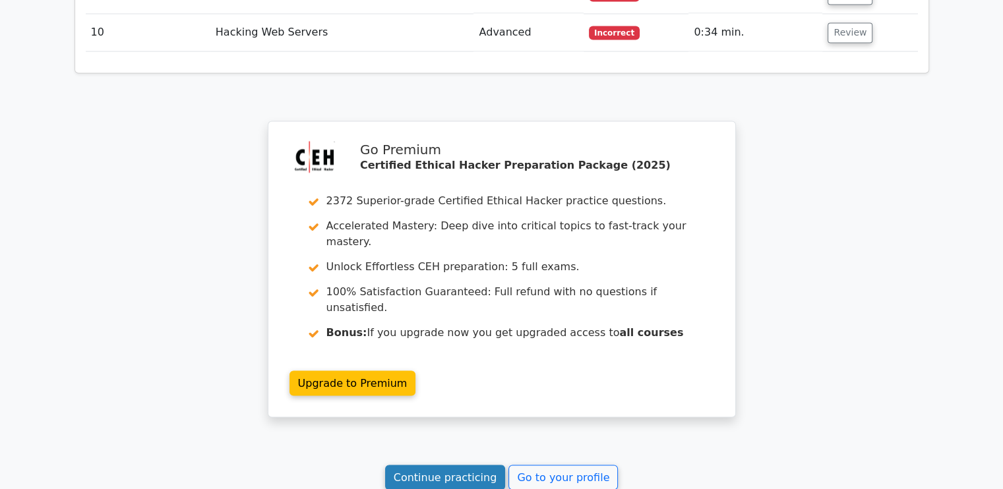
click at [491, 465] on link "Continue practicing" at bounding box center [445, 477] width 121 height 25
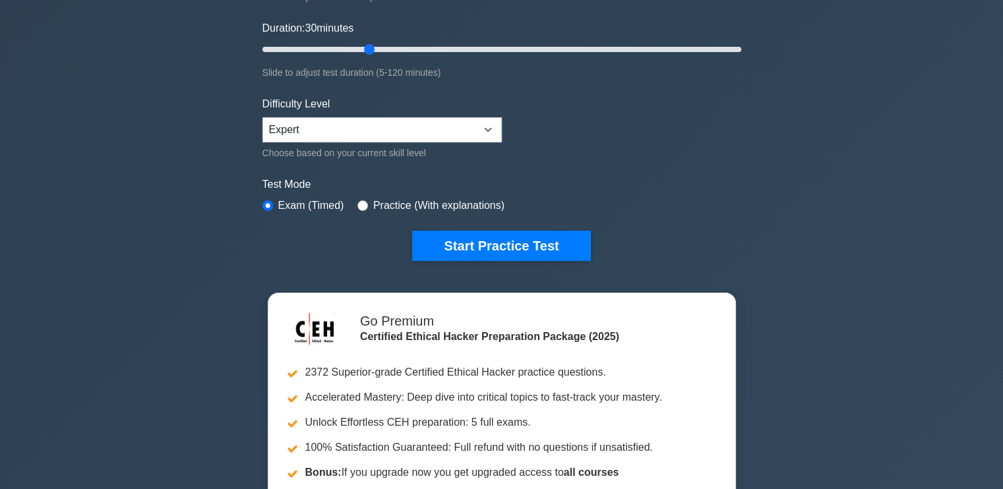
scroll to position [237, 0]
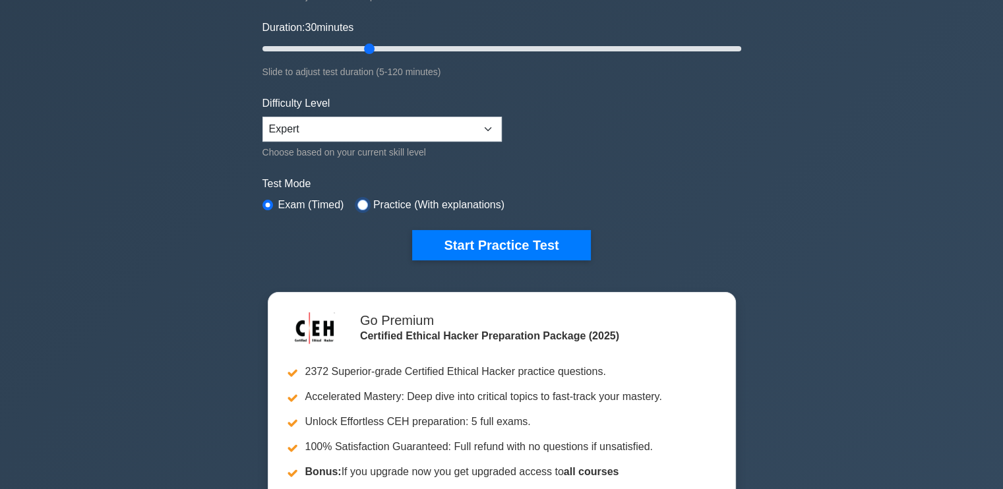
click at [361, 200] on input "radio" at bounding box center [363, 205] width 11 height 11
radio input "true"
click at [272, 200] on input "radio" at bounding box center [268, 205] width 11 height 11
radio input "true"
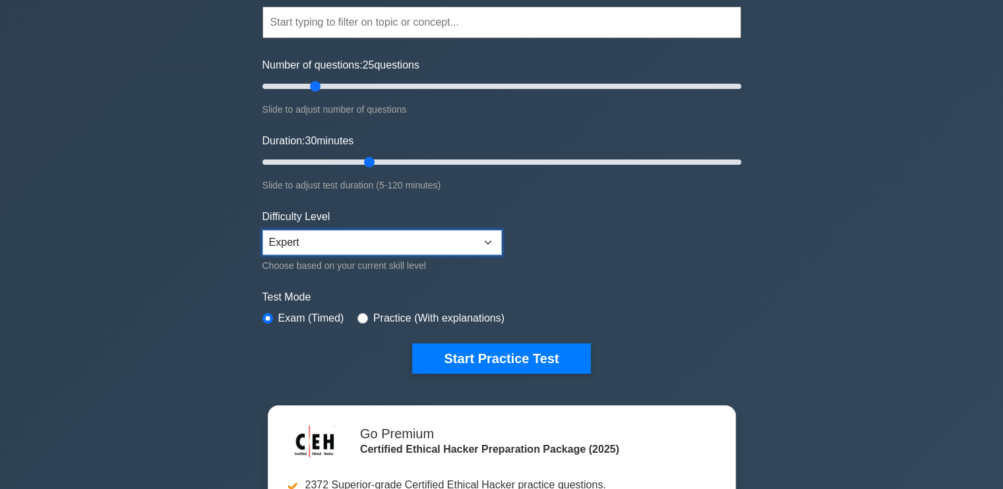
click at [339, 232] on select "Beginner Intermediate Expert" at bounding box center [382, 242] width 239 height 25
click at [263, 230] on select "Beginner Intermediate Expert" at bounding box center [382, 242] width 239 height 25
drag, startPoint x: 364, startPoint y: 160, endPoint x: 741, endPoint y: 176, distance: 377.6
type input "120"
click at [741, 170] on input "Duration: 120 minutes" at bounding box center [502, 162] width 479 height 16
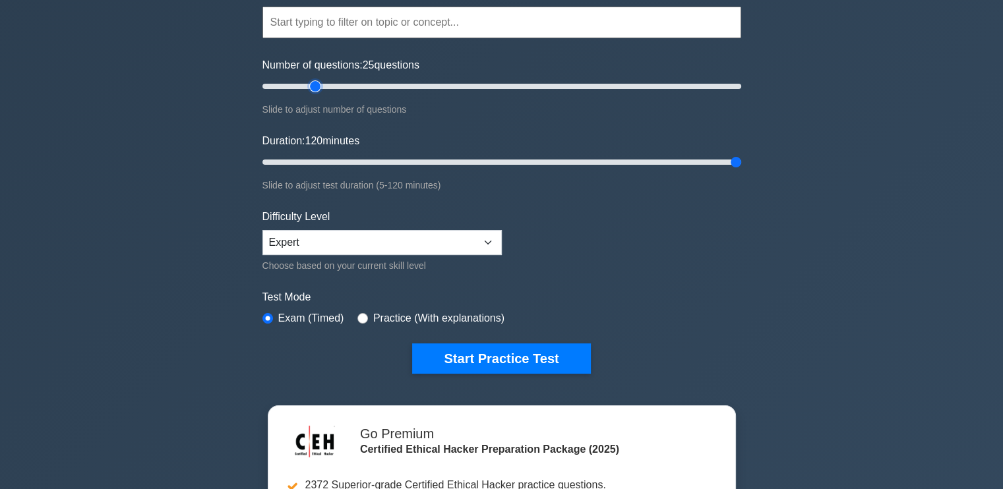
click at [311, 80] on input "Number of questions: 25 questions" at bounding box center [502, 86] width 479 height 16
drag, startPoint x: 317, startPoint y: 84, endPoint x: 557, endPoint y: 80, distance: 240.8
click at [557, 80] on input "Number of questions: 125 questions" at bounding box center [502, 86] width 479 height 16
drag, startPoint x: 557, startPoint y: 86, endPoint x: 753, endPoint y: 80, distance: 196.7
type input "200"
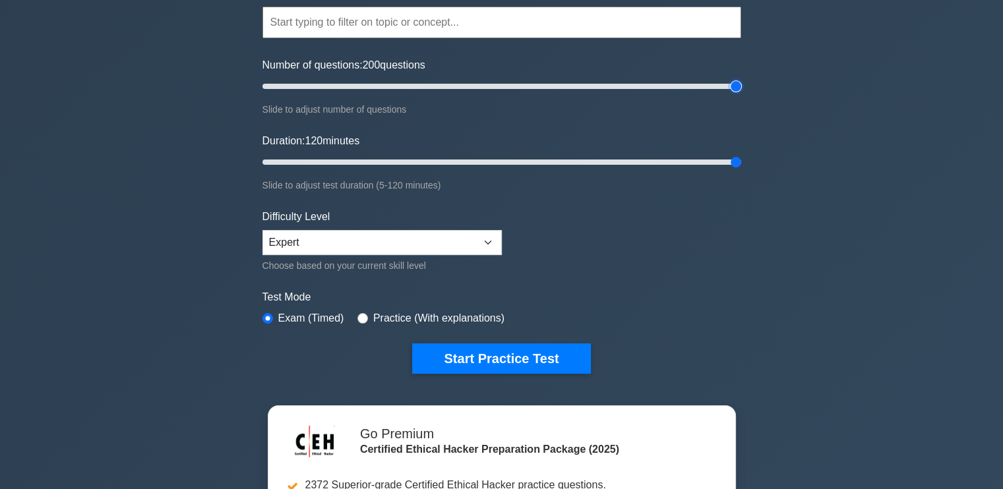
click at [741, 80] on input "Number of questions: 200 questions" at bounding box center [502, 86] width 479 height 16
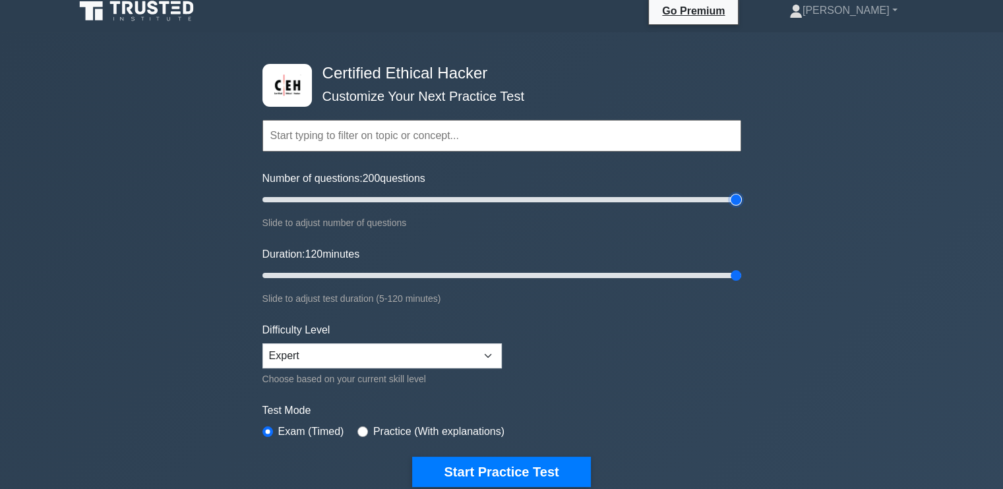
scroll to position [9, 0]
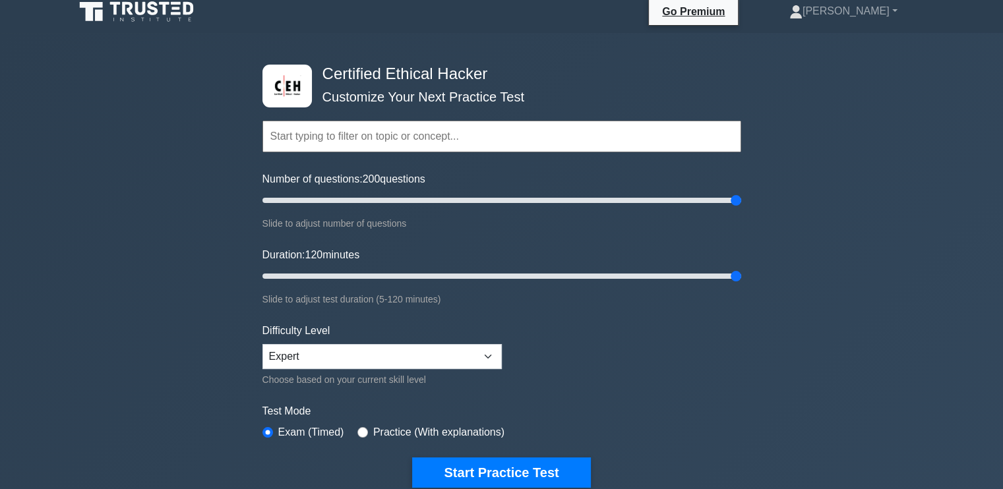
click at [491, 139] on input "text" at bounding box center [502, 137] width 479 height 32
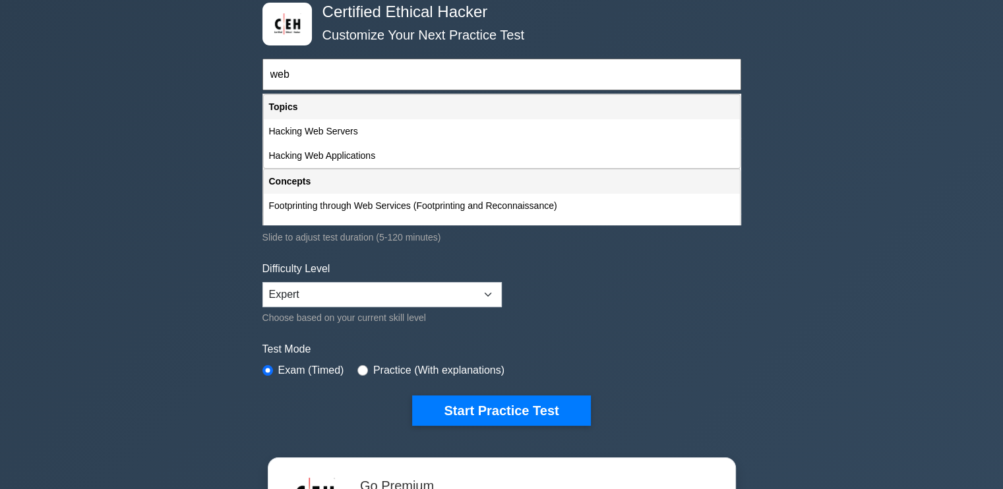
scroll to position [71, 0]
type input "web"
click at [644, 317] on form "web Topics Introduction to Ethical Hacking Footprinting and Reconnaissance Scan…" at bounding box center [502, 222] width 479 height 408
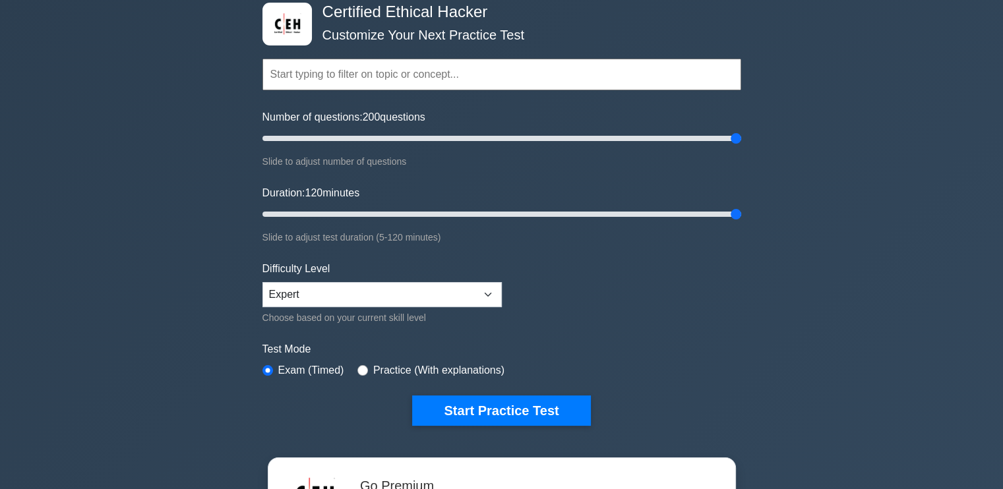
click at [464, 55] on div "Topics Introduction to Ethical Hacking Footprinting and Reconnaissance Scanning…" at bounding box center [502, 55] width 479 height 75
click at [456, 71] on input "text" at bounding box center [502, 75] width 479 height 32
